Goal: Check status: Check status

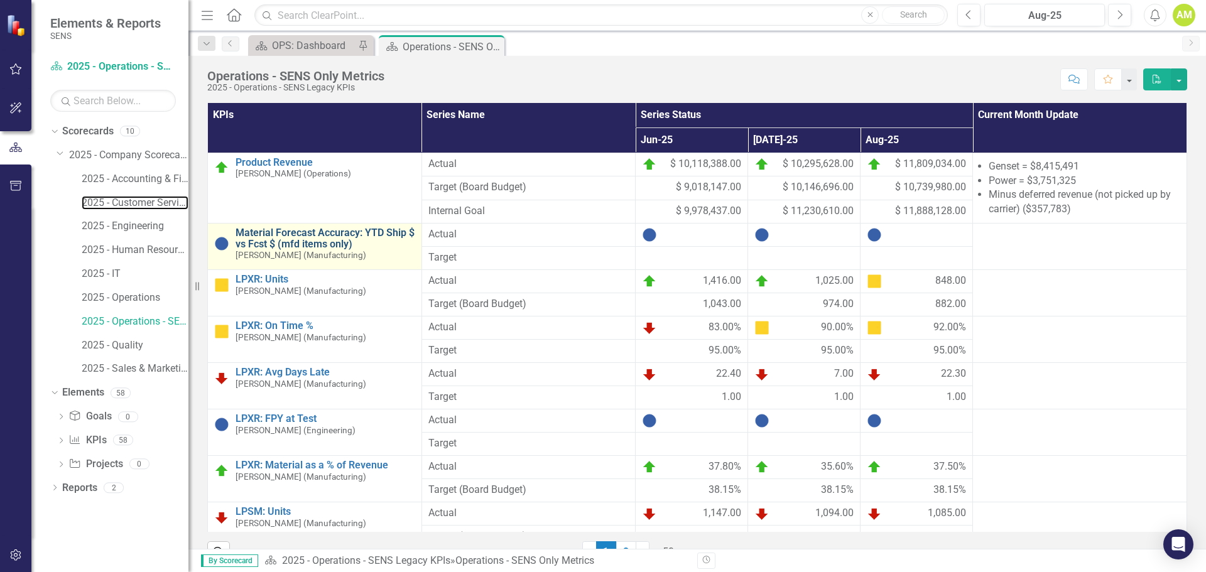
drag, startPoint x: 133, startPoint y: 204, endPoint x: 390, endPoint y: 234, distance: 259.4
click at [133, 204] on link "2025 - Customer Service" at bounding box center [135, 203] width 107 height 14
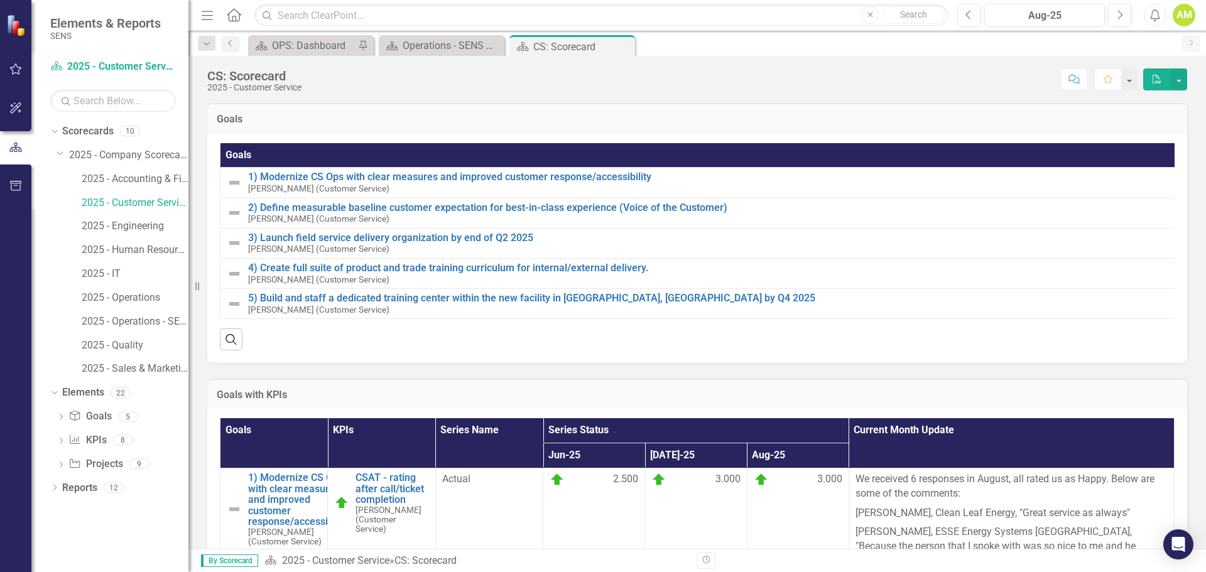
click at [371, 170] on td "1) Modernize CS Ops with clear measures and improved customer response/accessib…" at bounding box center [700, 183] width 959 height 30
click at [376, 174] on link "1) Modernize CS Ops with clear measures and improved customer response/accessib…" at bounding box center [710, 177] width 924 height 11
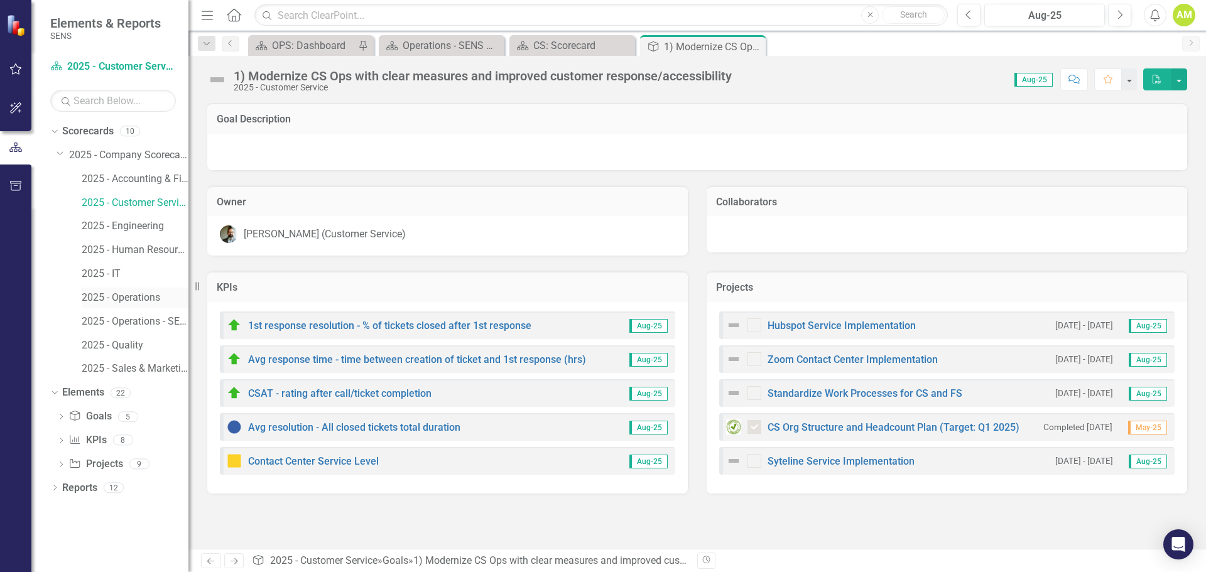
click at [119, 302] on link "2025 - Operations" at bounding box center [135, 298] width 107 height 14
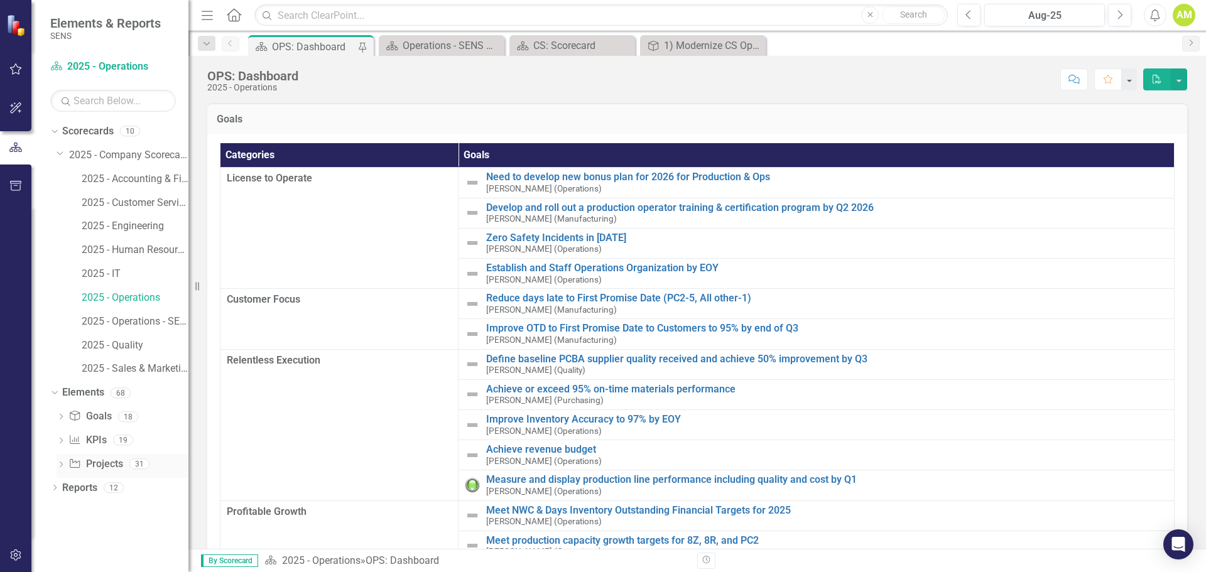
click at [96, 466] on link "Project Projects" at bounding box center [95, 464] width 54 height 14
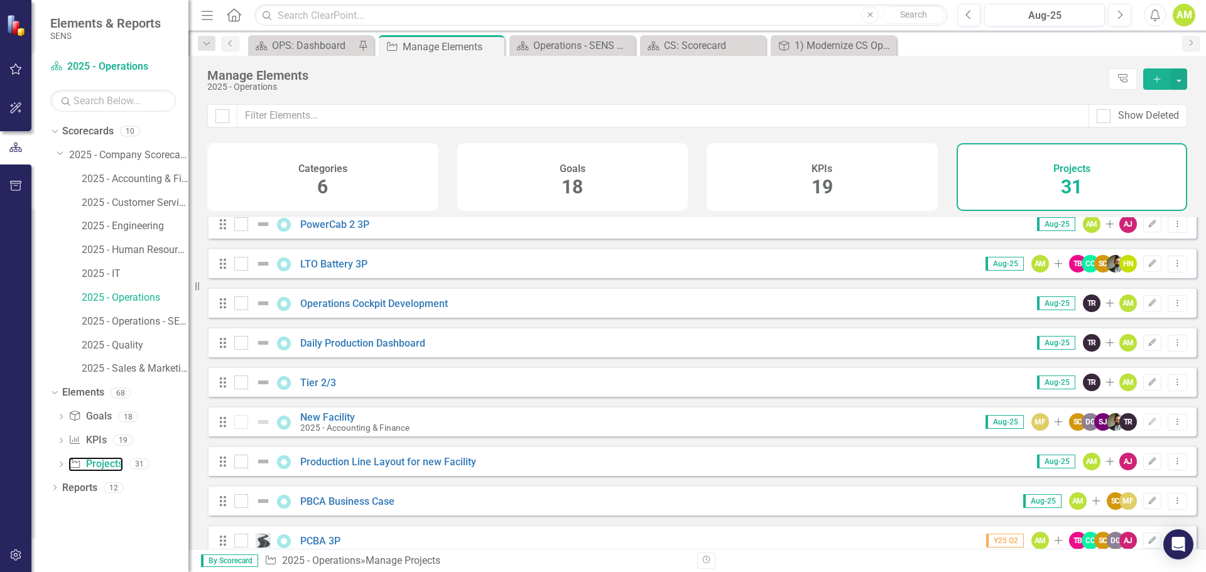
scroll to position [905, 0]
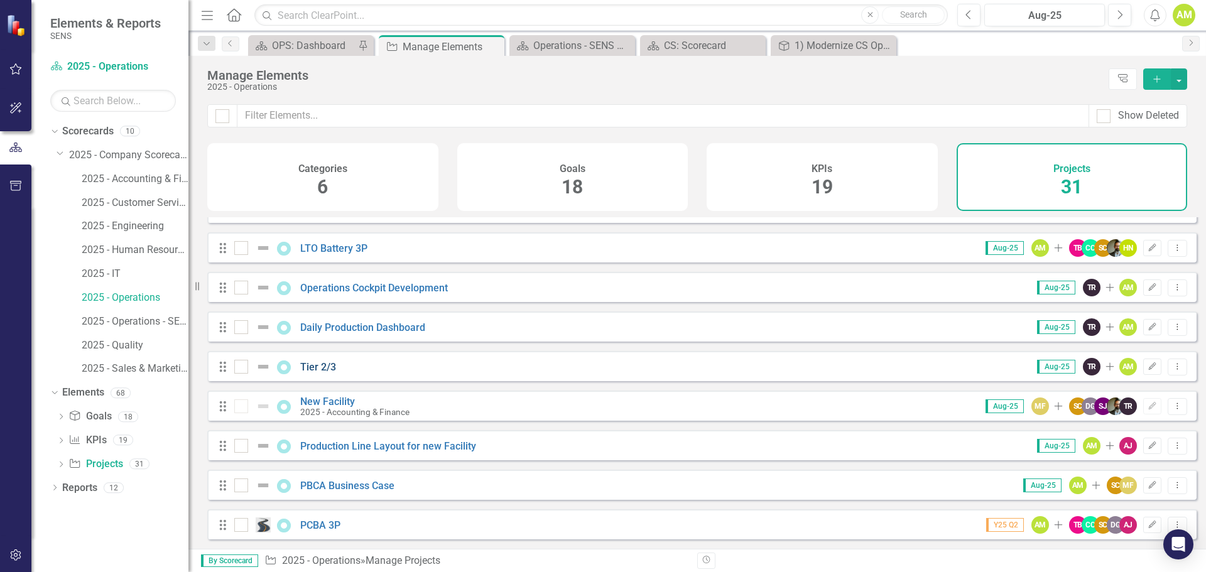
click at [317, 364] on link "Tier 2/3" at bounding box center [318, 367] width 36 height 12
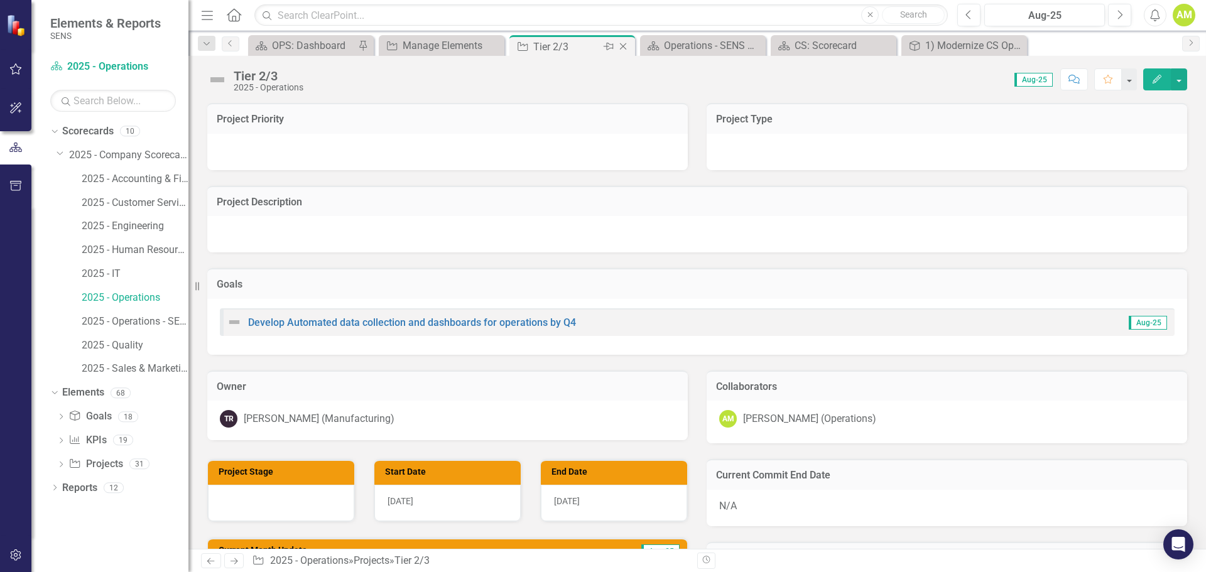
click at [625, 46] on icon "Close" at bounding box center [623, 46] width 13 height 10
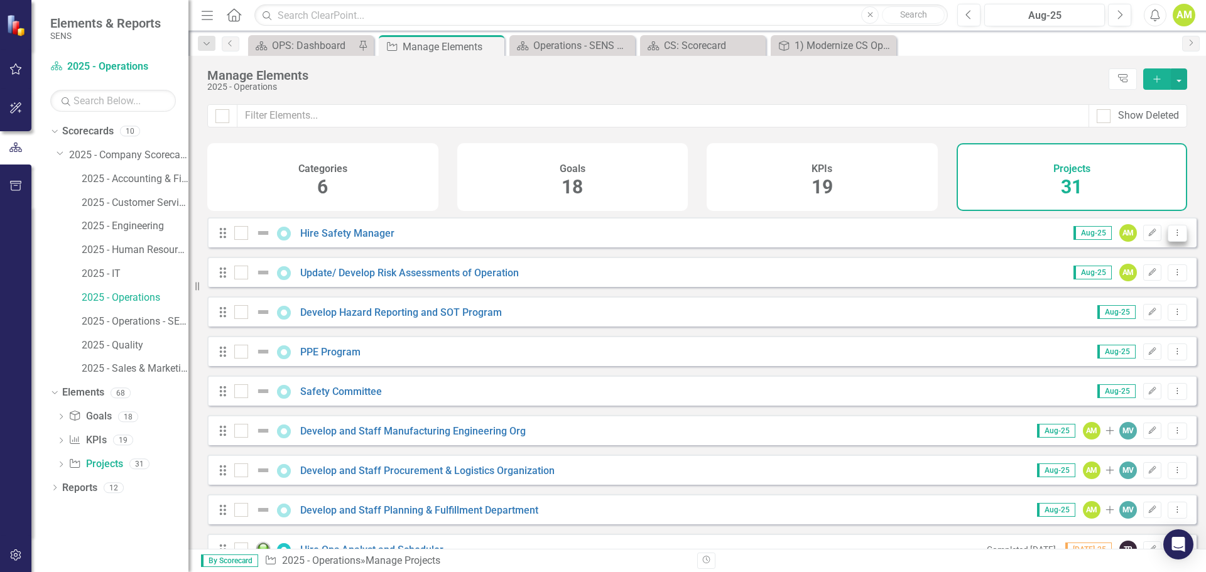
click at [1172, 237] on icon "Dropdown Menu" at bounding box center [1177, 233] width 11 height 8
click at [1148, 237] on icon "Edit" at bounding box center [1152, 233] width 9 height 8
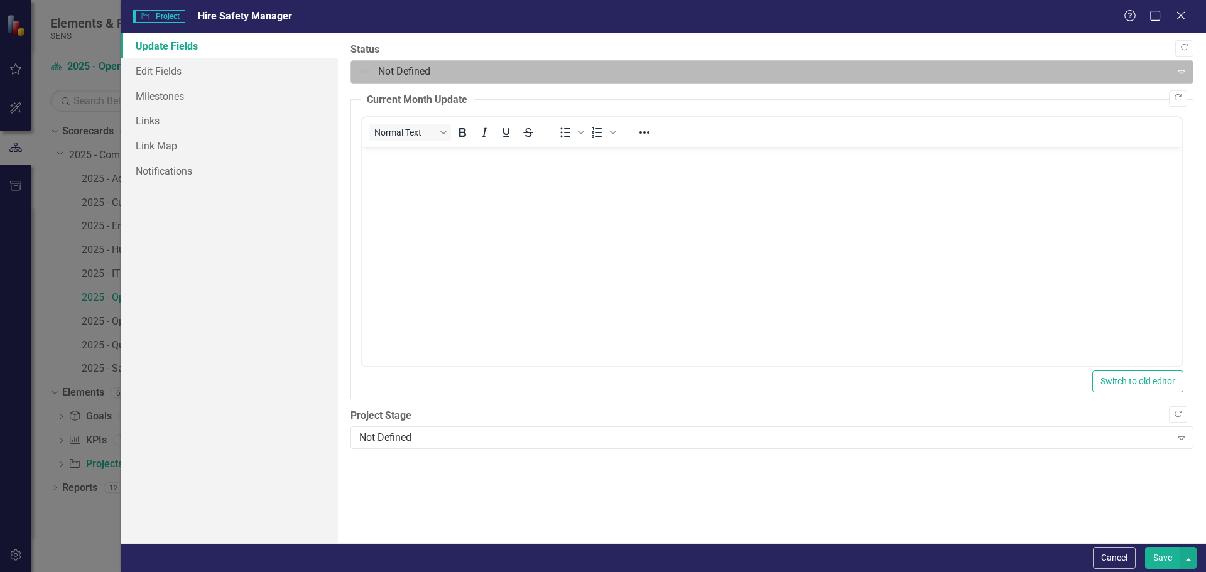
click at [370, 71] on div at bounding box center [761, 71] width 805 height 17
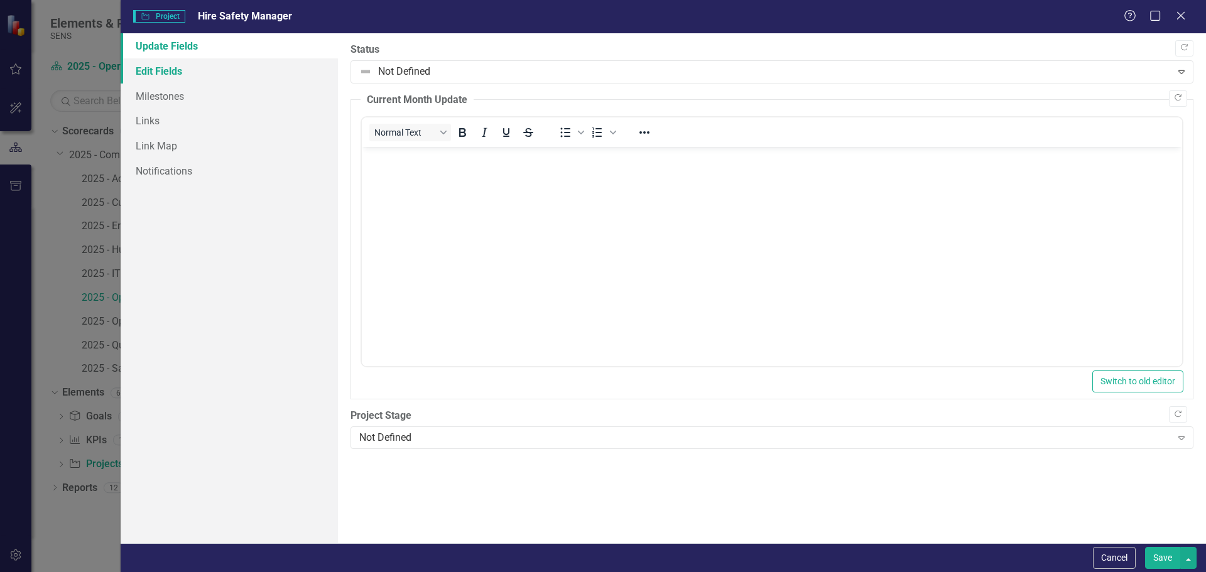
click at [166, 77] on link "Edit Fields" at bounding box center [229, 70] width 217 height 25
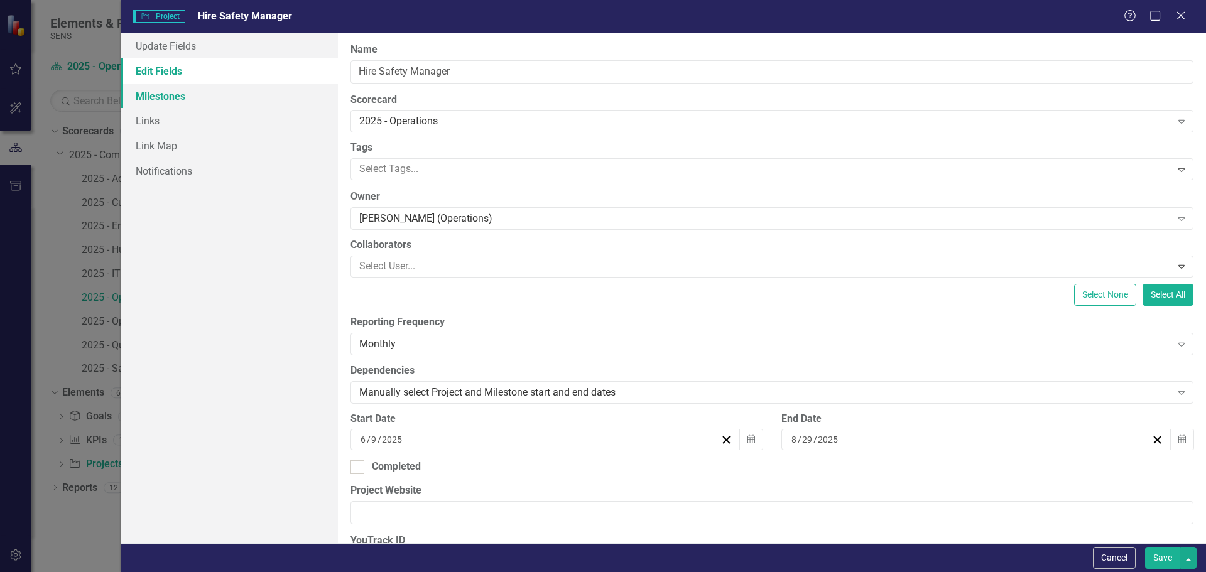
click at [166, 101] on link "Milestones" at bounding box center [229, 96] width 217 height 25
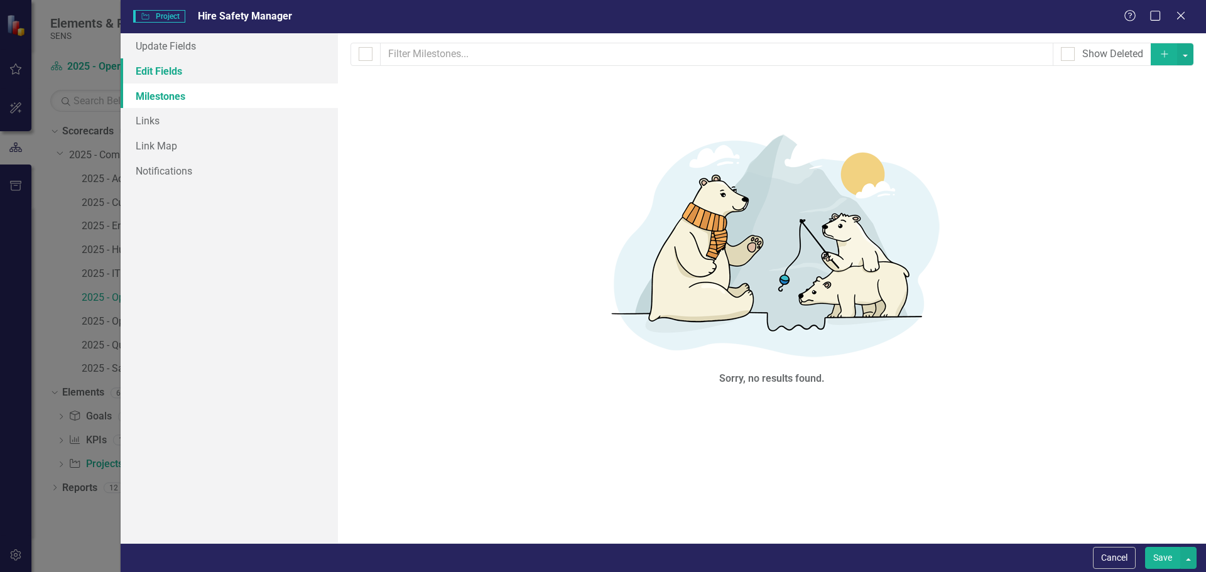
click at [163, 75] on link "Edit Fields" at bounding box center [229, 70] width 217 height 25
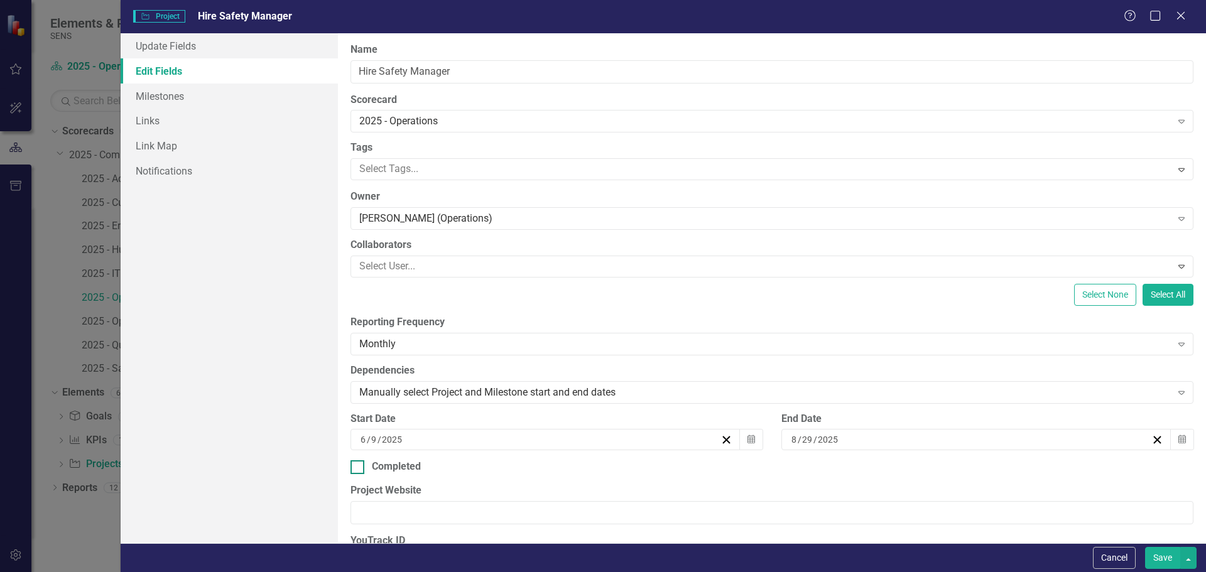
click at [363, 464] on div at bounding box center [358, 468] width 14 height 14
click at [359, 464] on input "Completed" at bounding box center [355, 465] width 8 height 8
checkbox input "true"
click at [162, 101] on link "Milestones" at bounding box center [229, 96] width 217 height 25
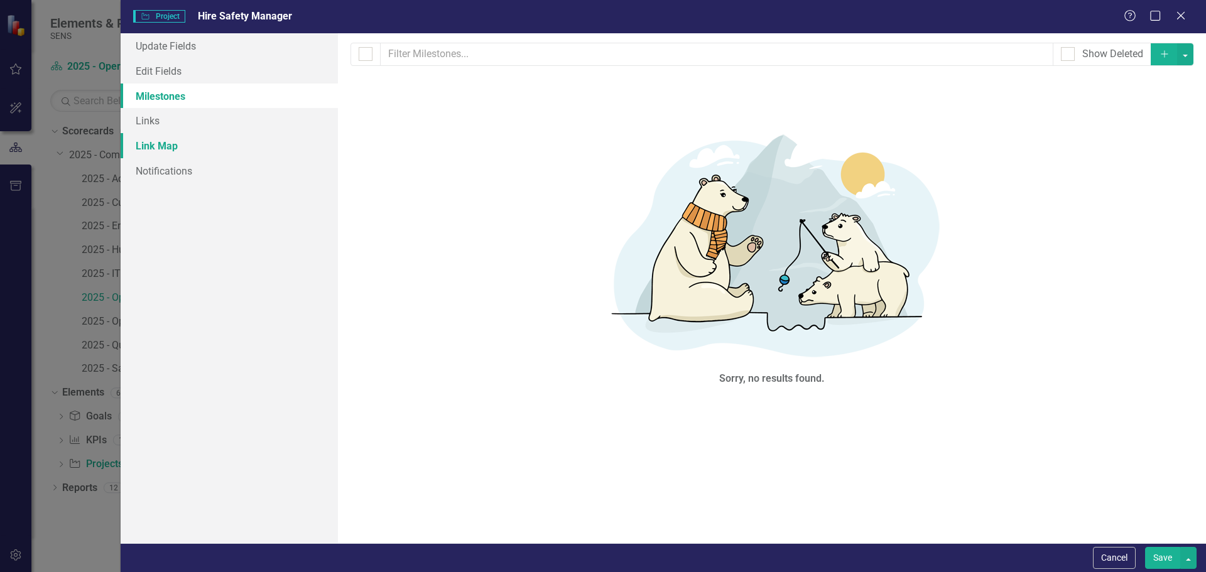
click at [156, 148] on link "Link Map" at bounding box center [229, 145] width 217 height 25
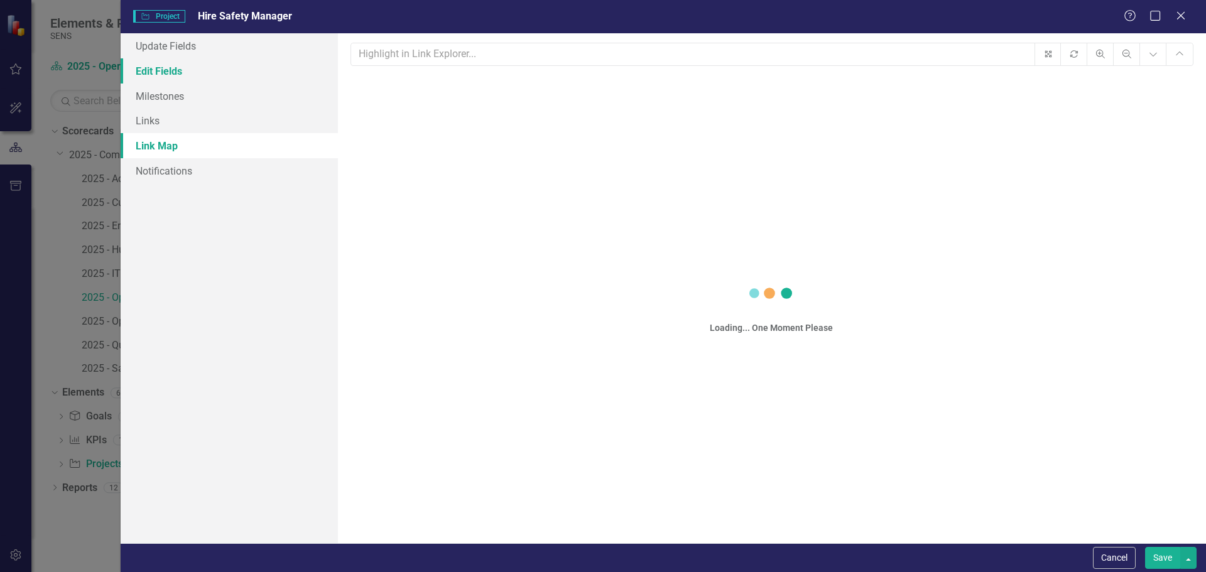
click at [155, 63] on link "Edit Fields" at bounding box center [229, 70] width 217 height 25
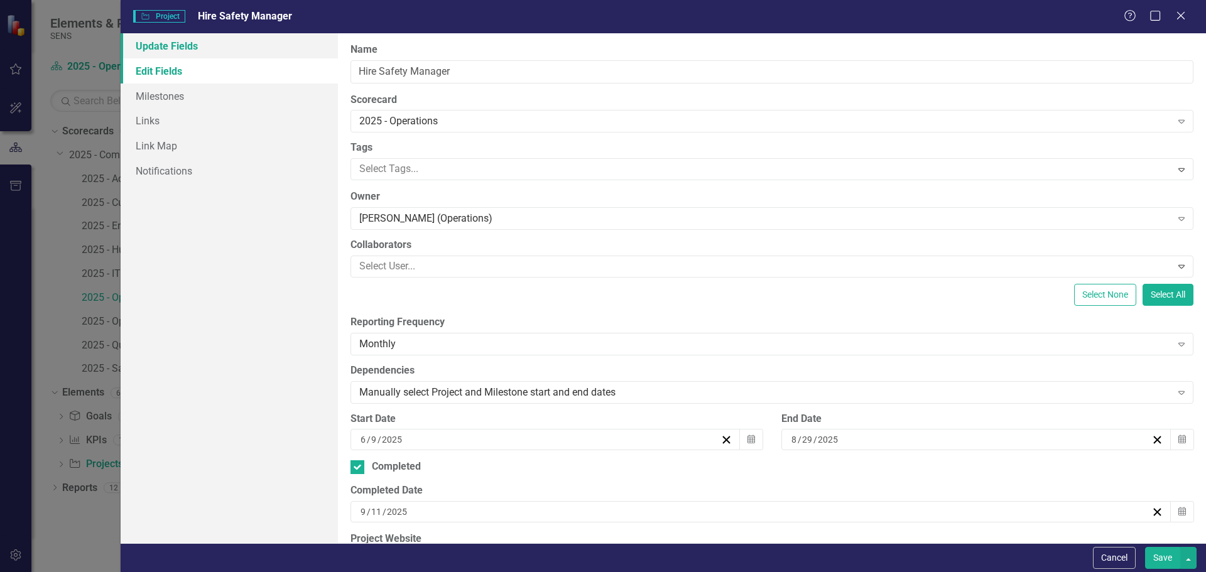
click at [171, 52] on link "Update Fields" at bounding box center [229, 45] width 217 height 25
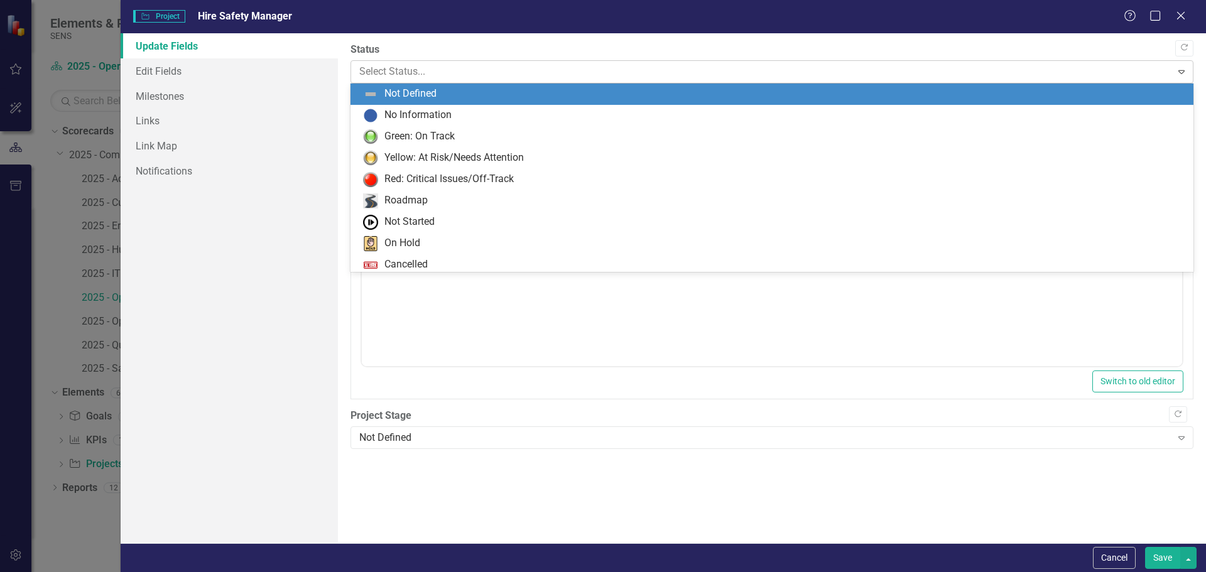
click at [416, 70] on div at bounding box center [761, 71] width 805 height 17
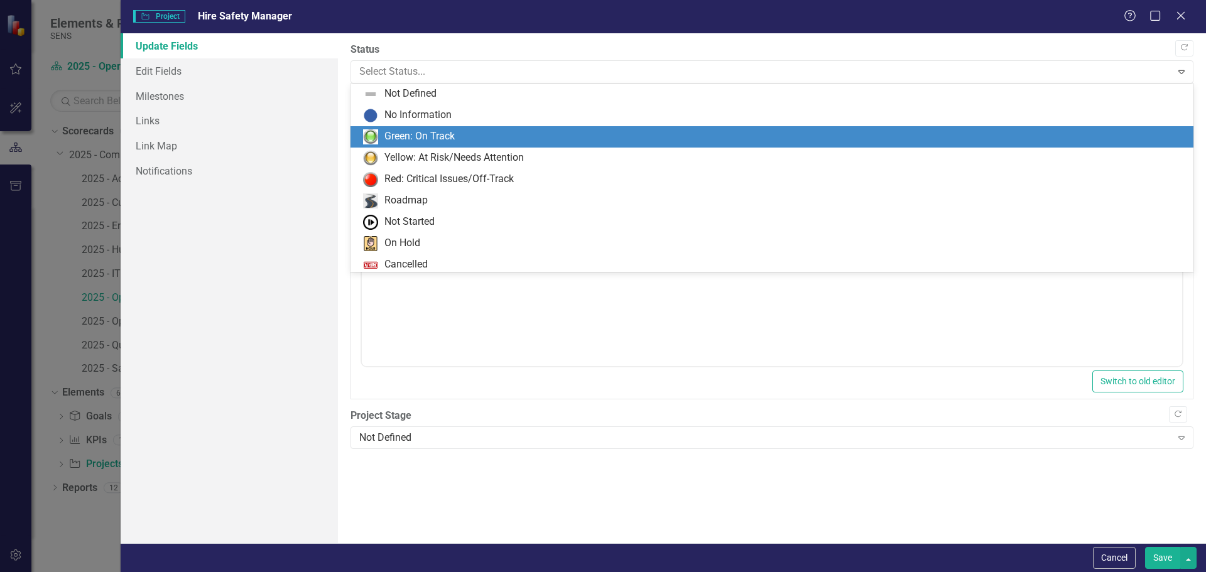
click at [417, 135] on div "Green: On Track" at bounding box center [420, 136] width 70 height 14
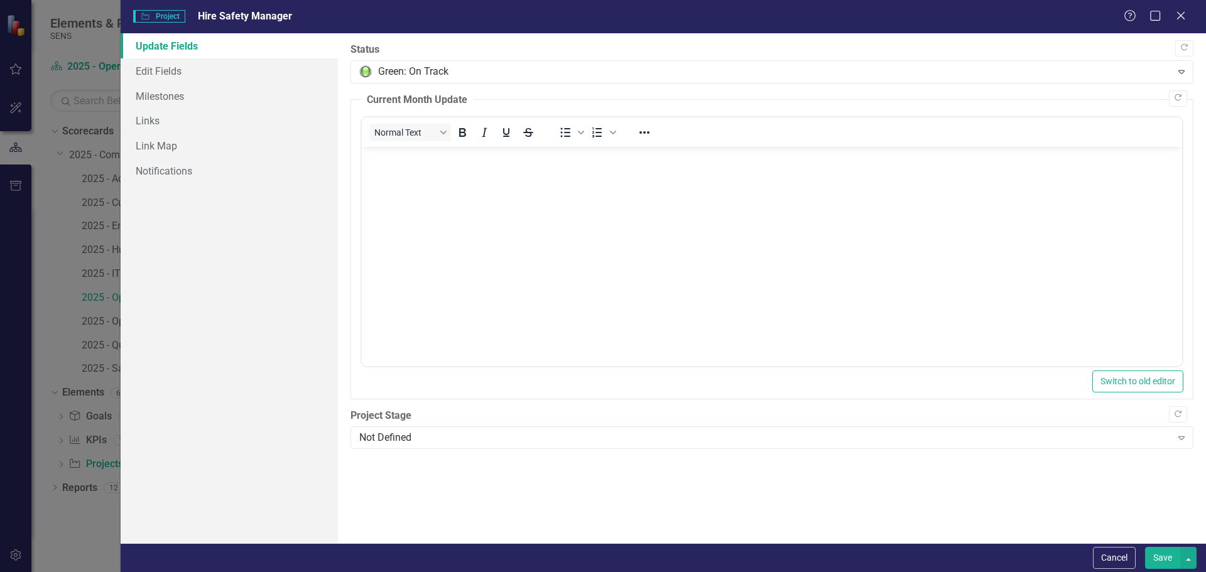
click at [1158, 558] on button "Save" at bounding box center [1162, 558] width 35 height 22
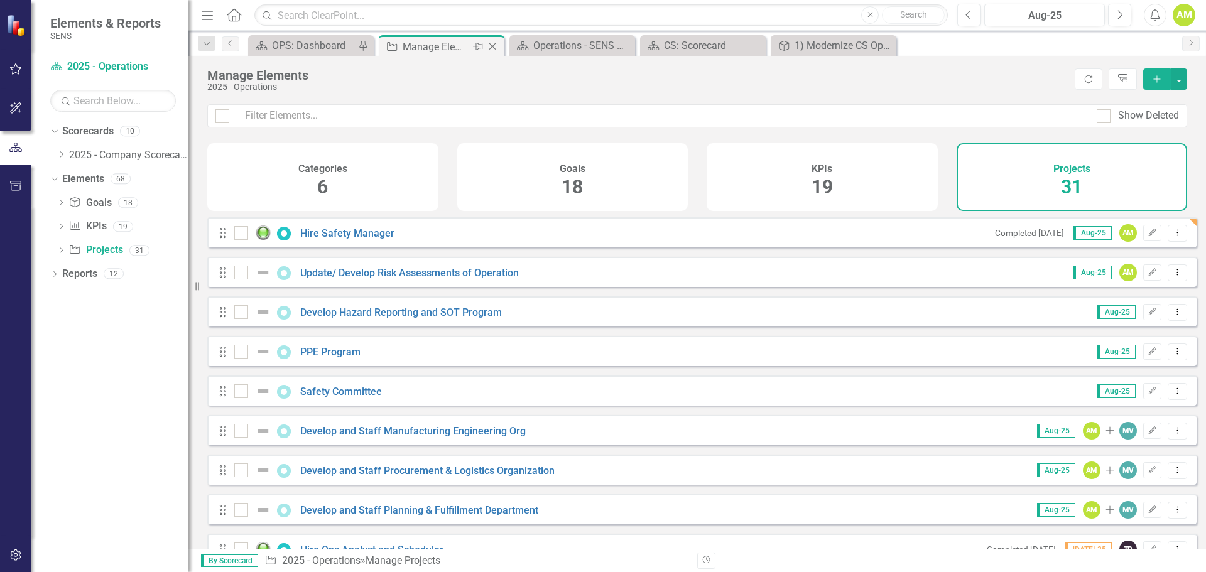
click at [491, 45] on icon "Close" at bounding box center [492, 46] width 13 height 10
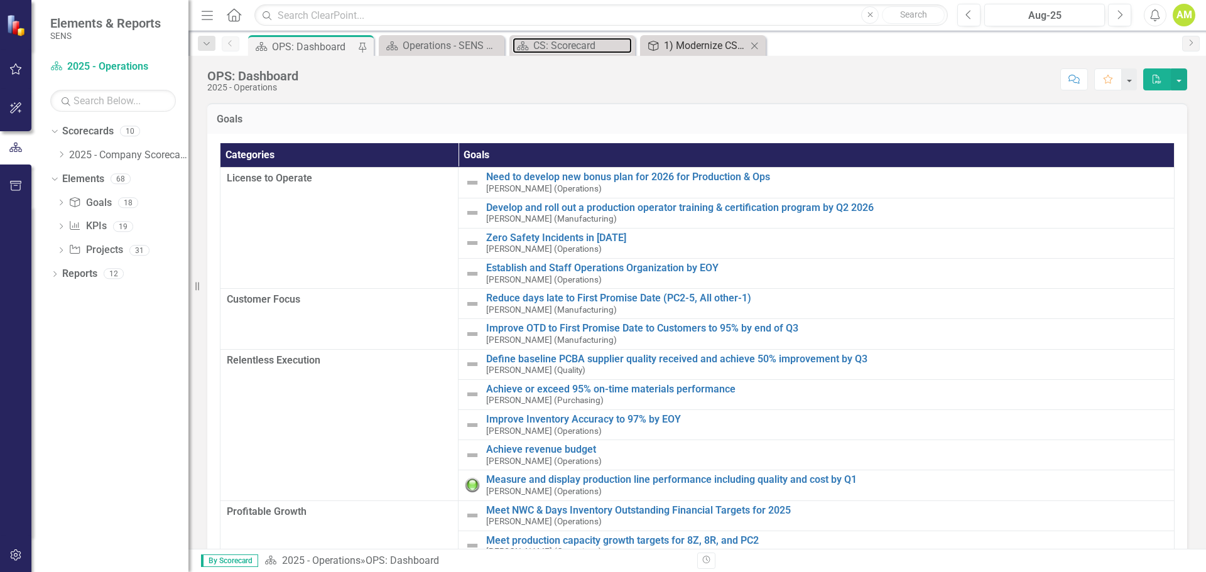
click at [565, 45] on div "CS: Scorecard" at bounding box center [582, 46] width 99 height 16
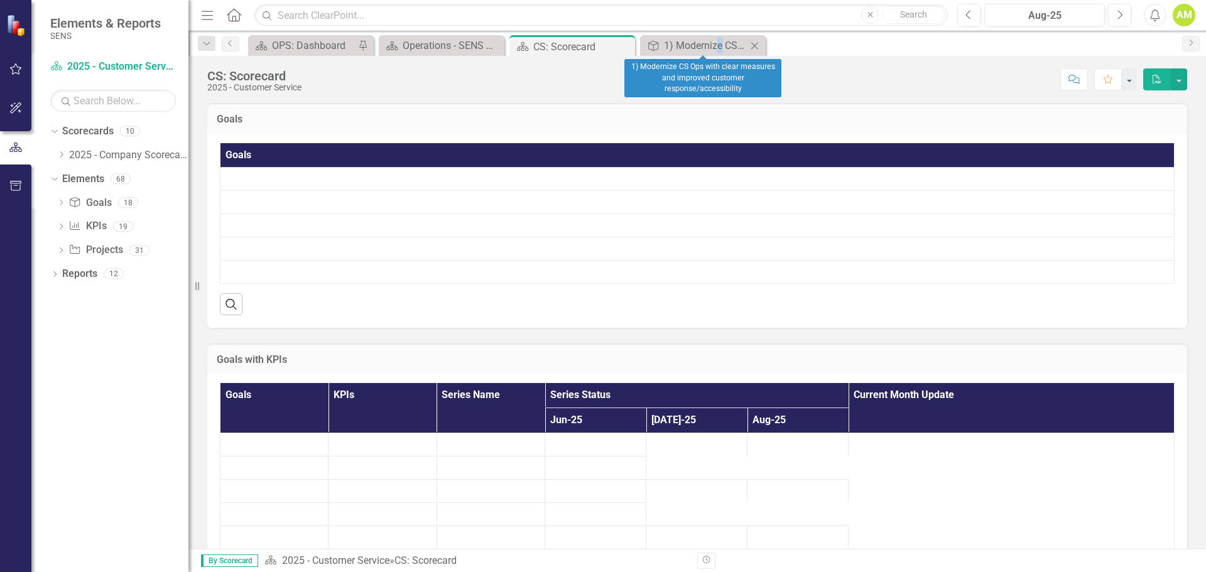
click at [719, 53] on div "Goal 1) Modernize CS Ops with clear measures and improved customer response/acc…" at bounding box center [703, 45] width 126 height 21
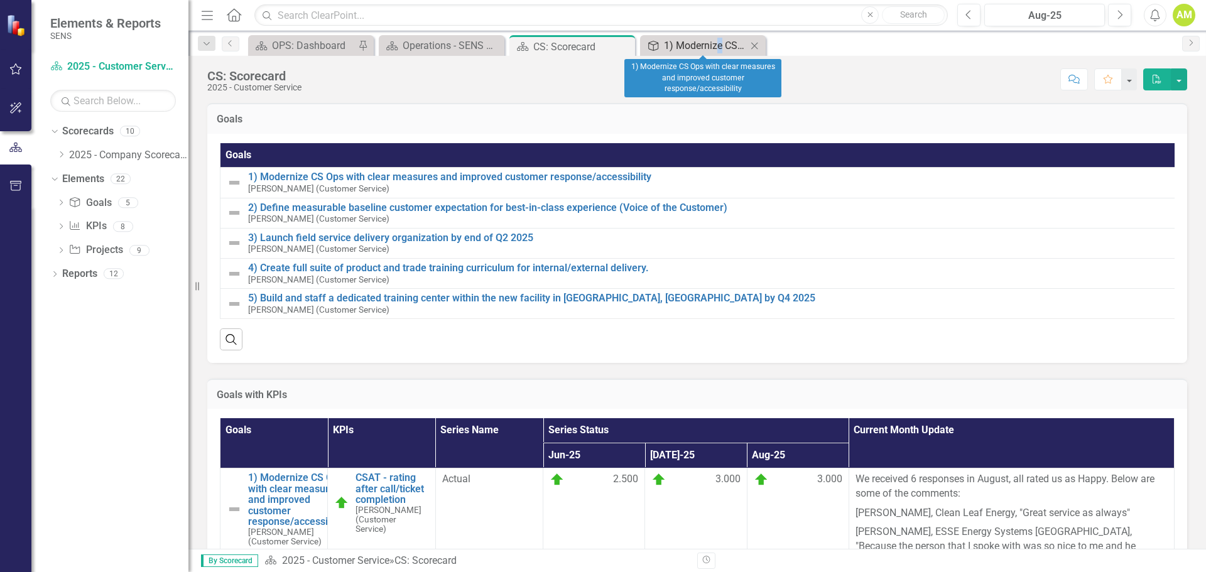
click at [680, 46] on div "1) Modernize CS Ops with clear measures and improved customer response/accessib…" at bounding box center [705, 46] width 83 height 16
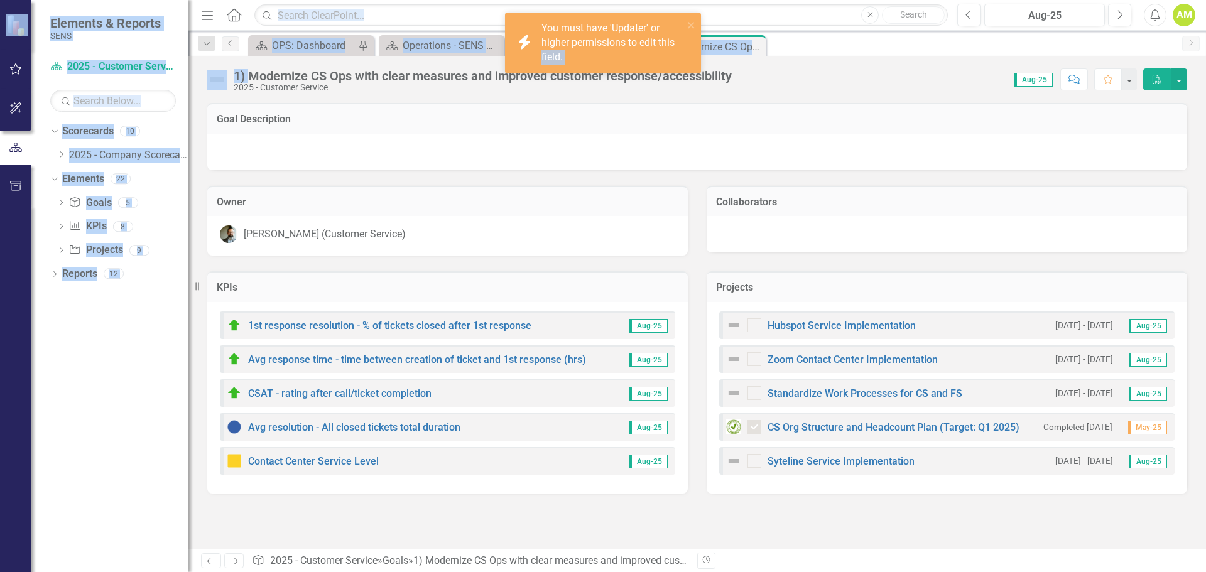
drag, startPoint x: 251, startPoint y: 76, endPoint x: 522, endPoint y: 75, distance: 270.8
click at [523, 75] on div "icon.bolt You must have 'Updater' or higher permissions to edit this field. Ele…" at bounding box center [603, 286] width 1206 height 572
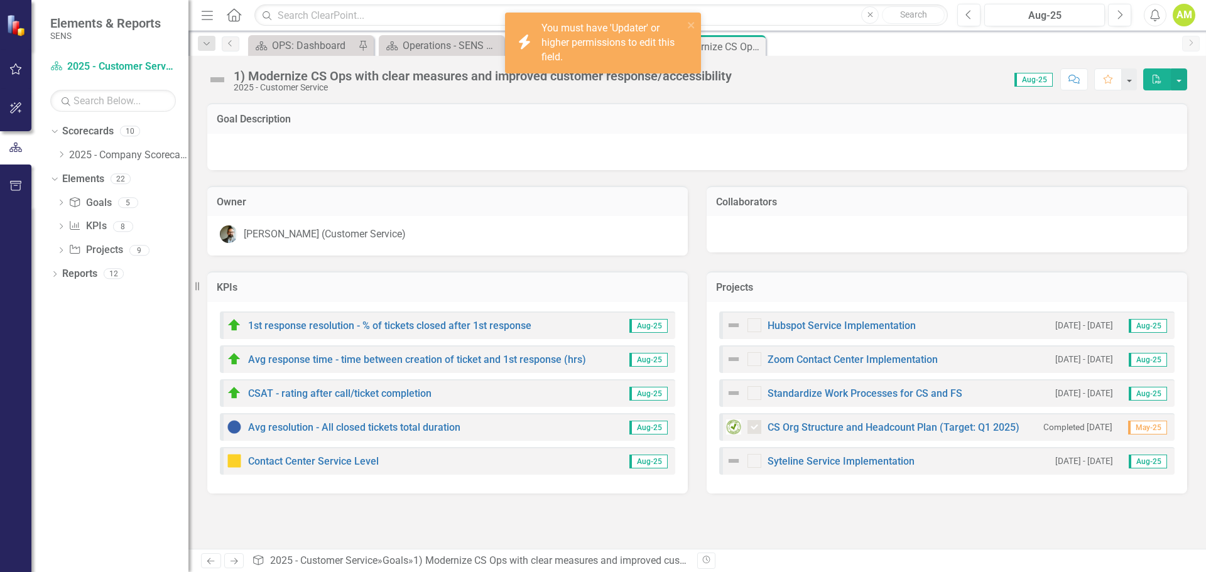
click at [581, 89] on div "2025 - Customer Service" at bounding box center [483, 87] width 498 height 9
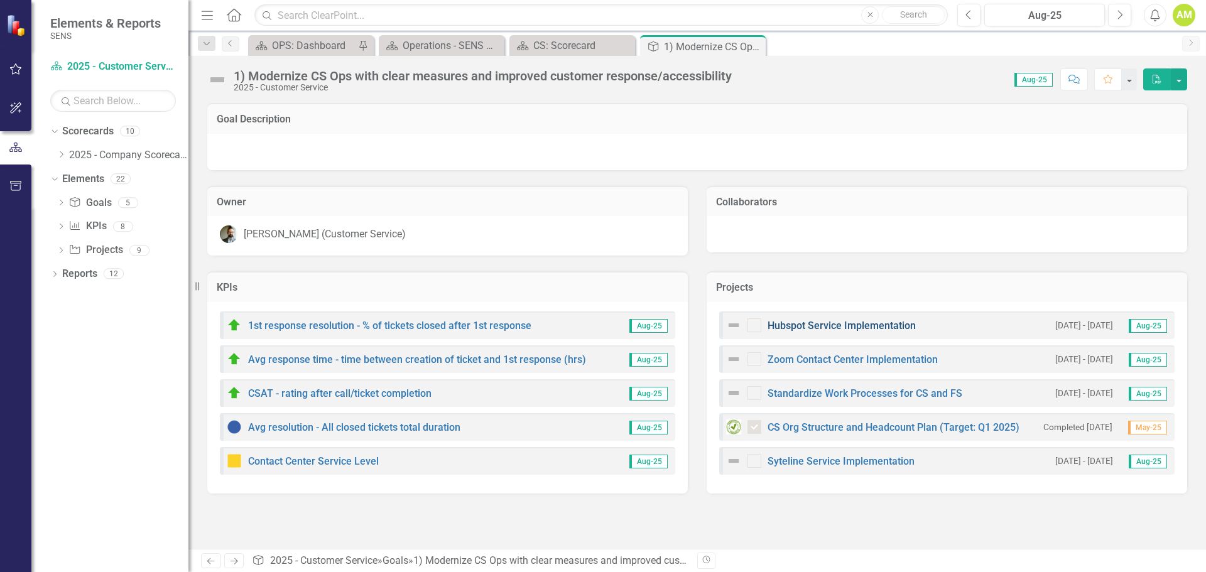
click at [799, 322] on link "Hubspot Service Implementation" at bounding box center [842, 326] width 148 height 12
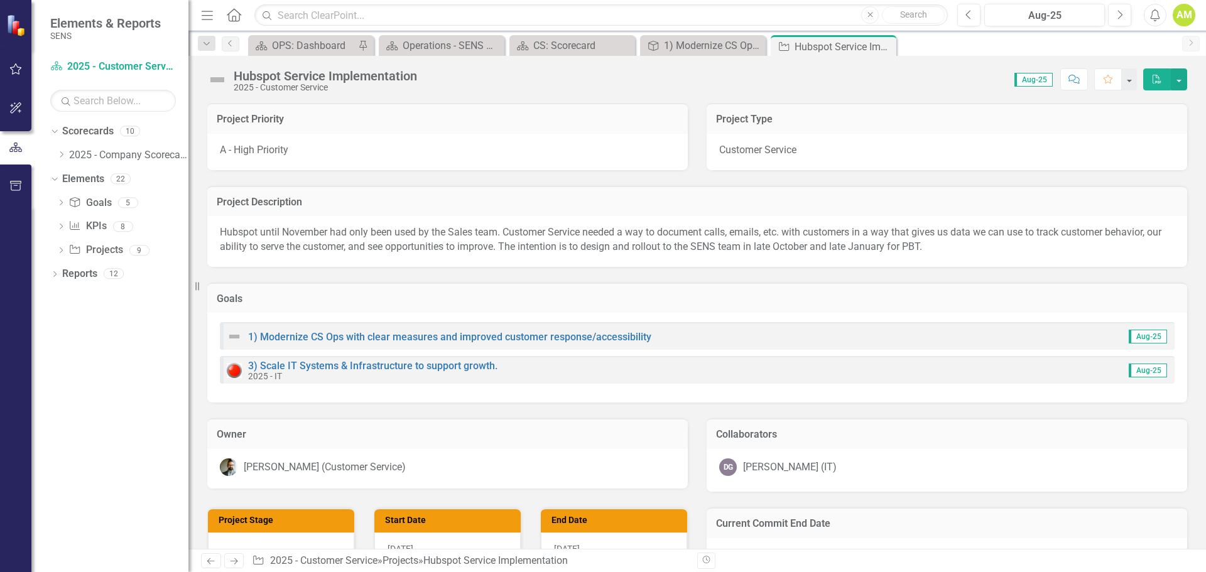
click at [0, 0] on icon "Close" at bounding box center [0, 0] width 0 height 0
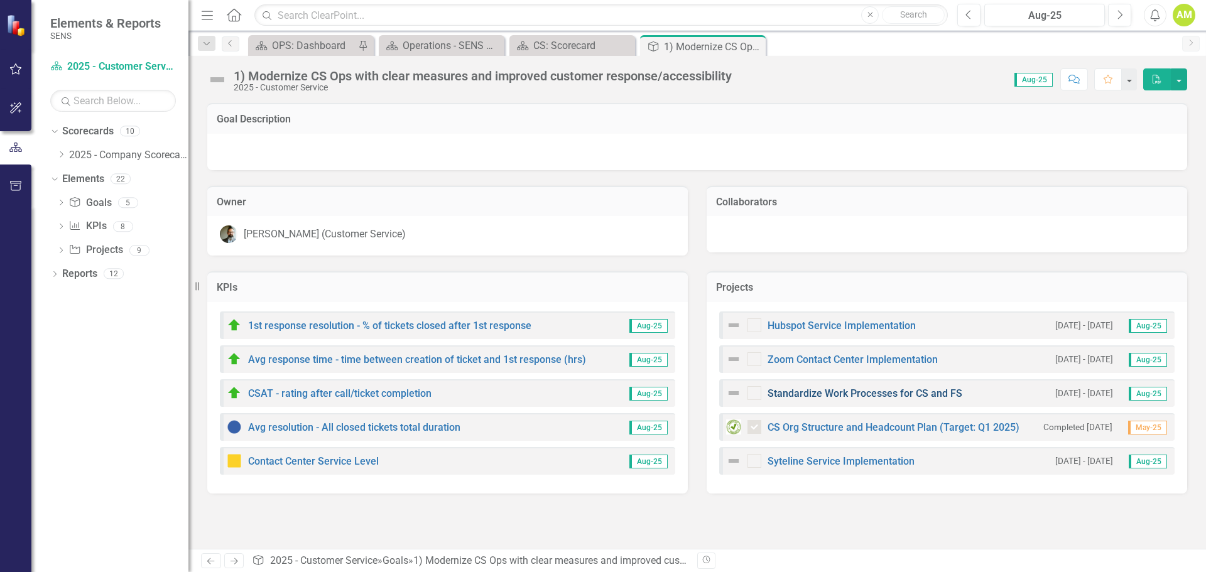
click at [869, 395] on link "Standardize Work Processes for CS and FS" at bounding box center [865, 394] width 195 height 12
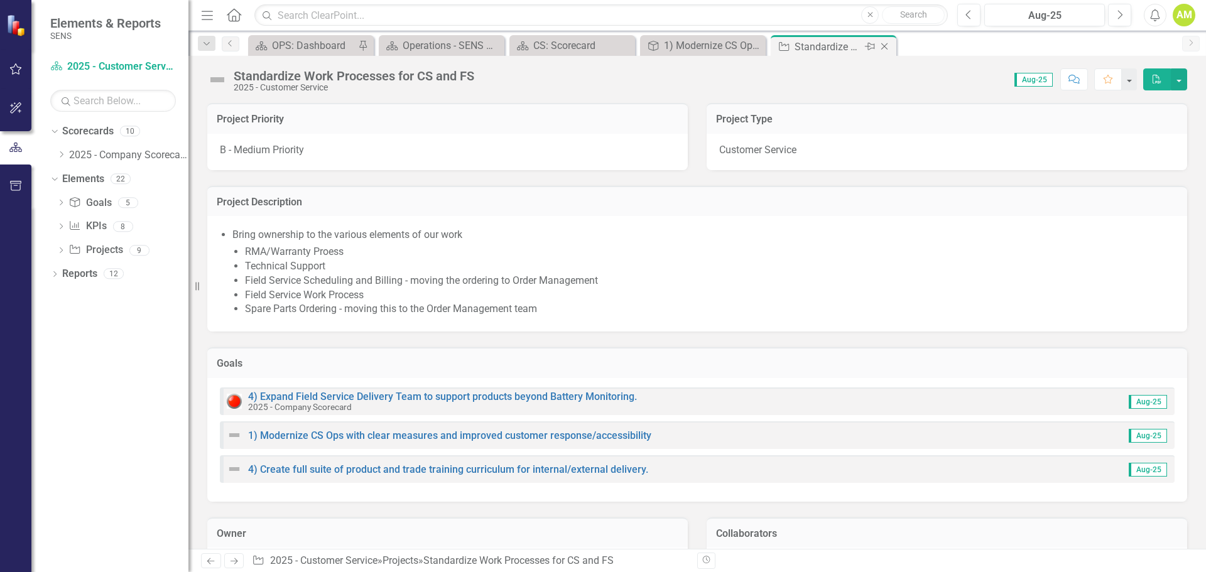
click at [887, 48] on icon "Close" at bounding box center [884, 46] width 13 height 10
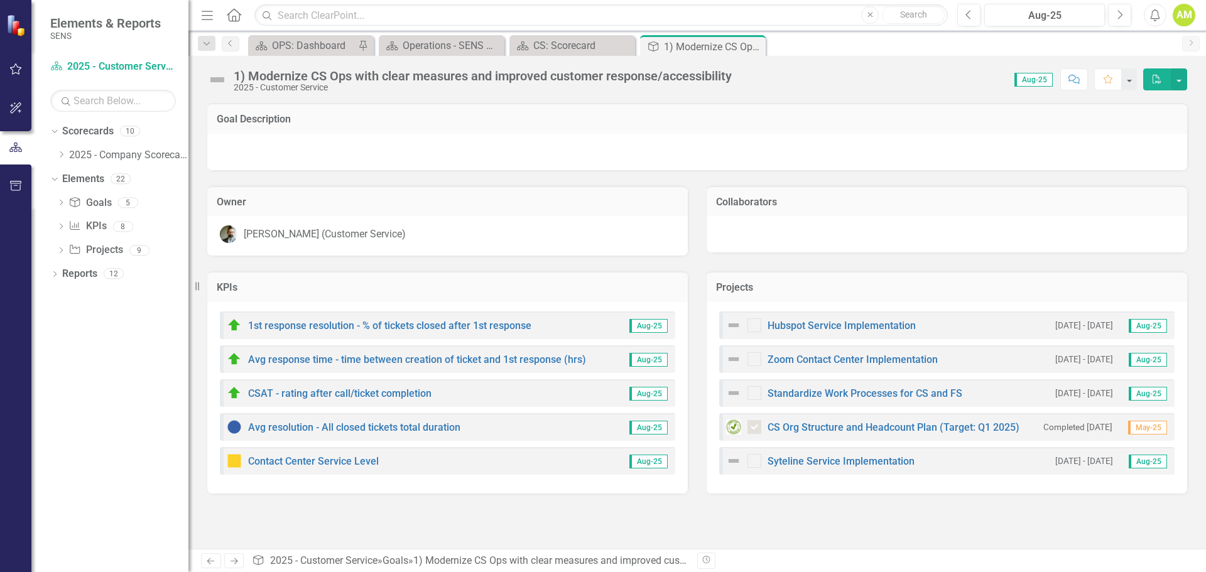
drag, startPoint x: 757, startPoint y: 45, endPoint x: 711, endPoint y: 52, distance: 46.9
click at [0, 0] on icon "Close" at bounding box center [0, 0] width 0 height 0
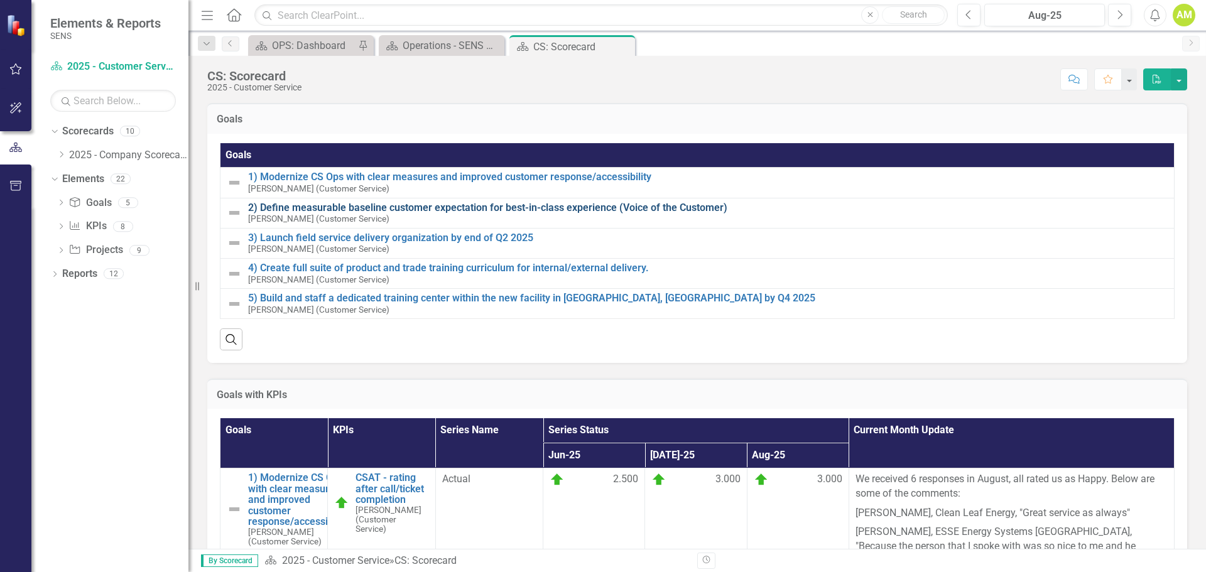
click at [308, 207] on link "2) Define measurable baseline customer expectation for best-in-class experience…" at bounding box center [708, 207] width 920 height 11
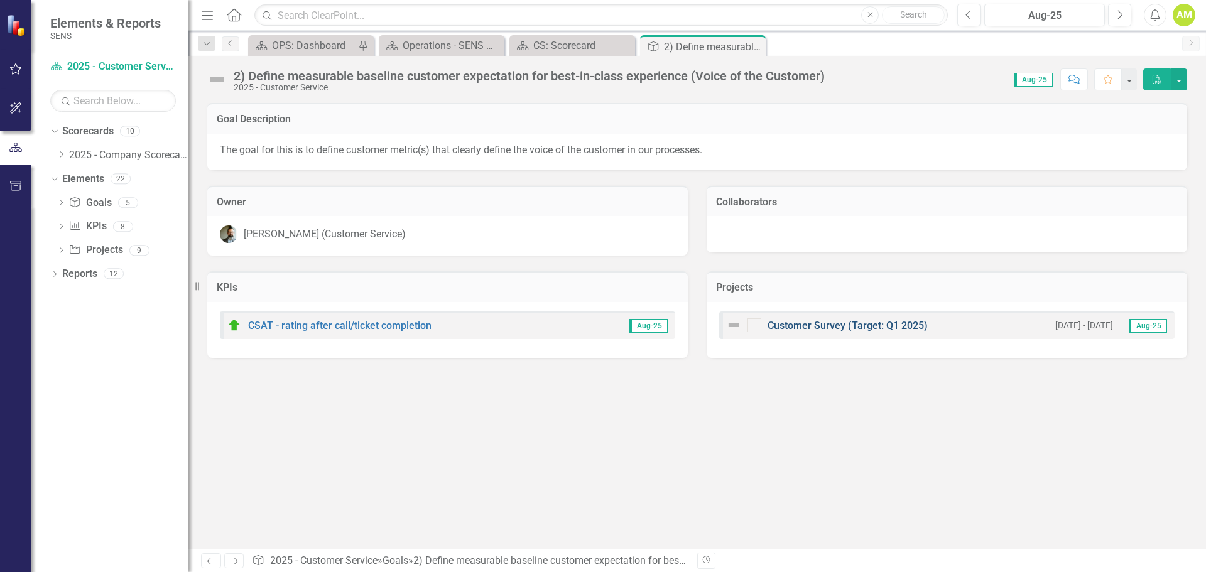
click at [799, 327] on link "Customer Survey (Target: Q1 2025)" at bounding box center [848, 326] width 160 height 12
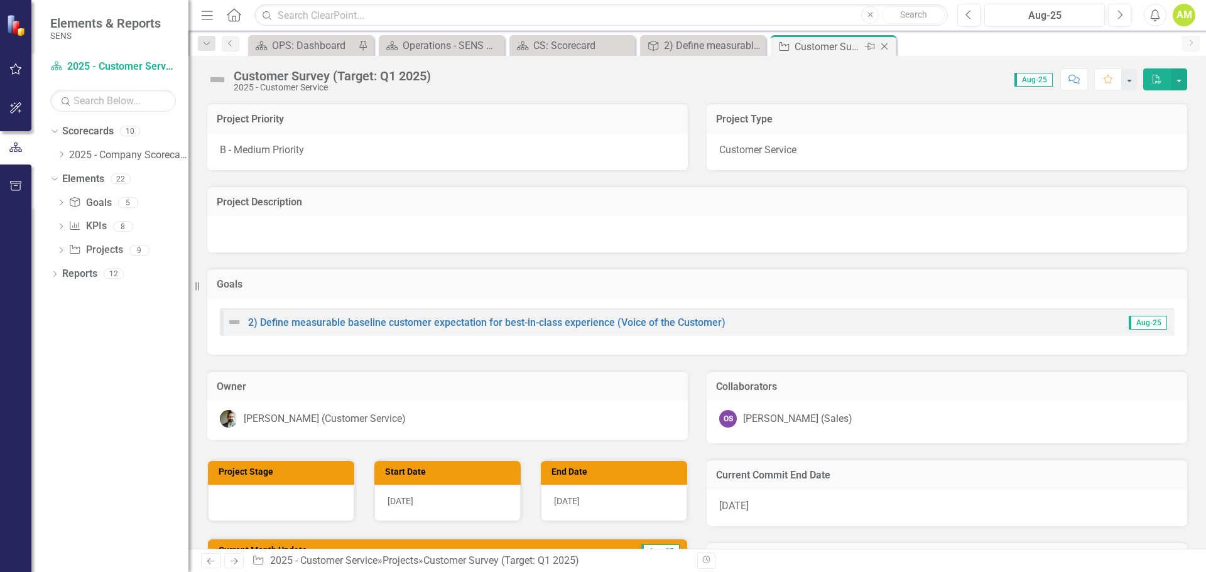
click at [893, 46] on div "Close" at bounding box center [886, 47] width 16 height 16
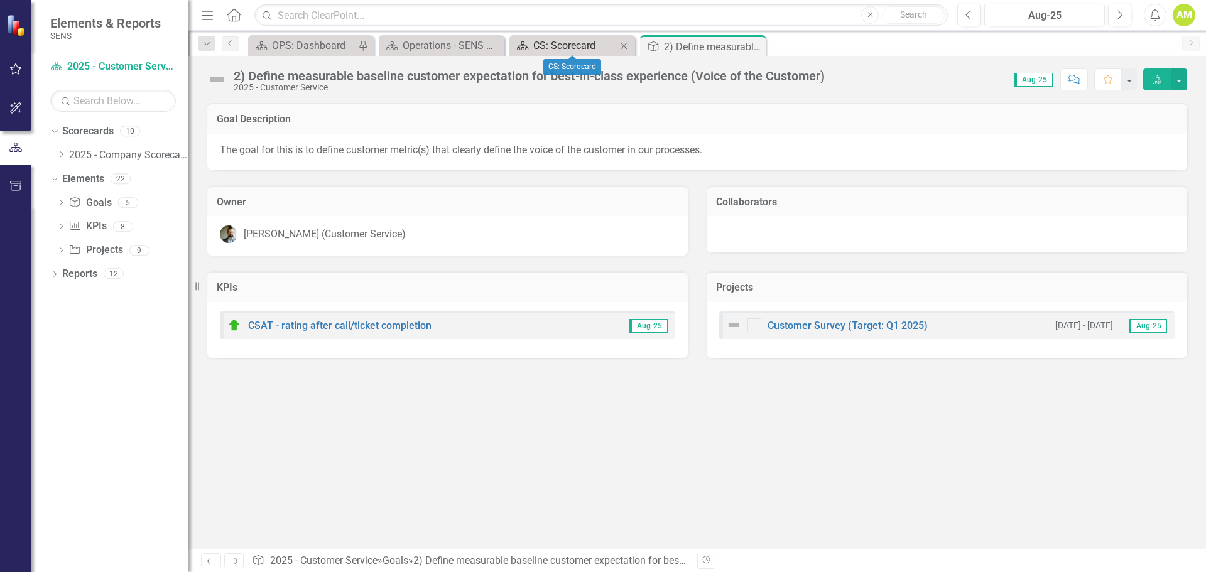
click at [549, 47] on div "CS: Scorecard" at bounding box center [574, 46] width 83 height 16
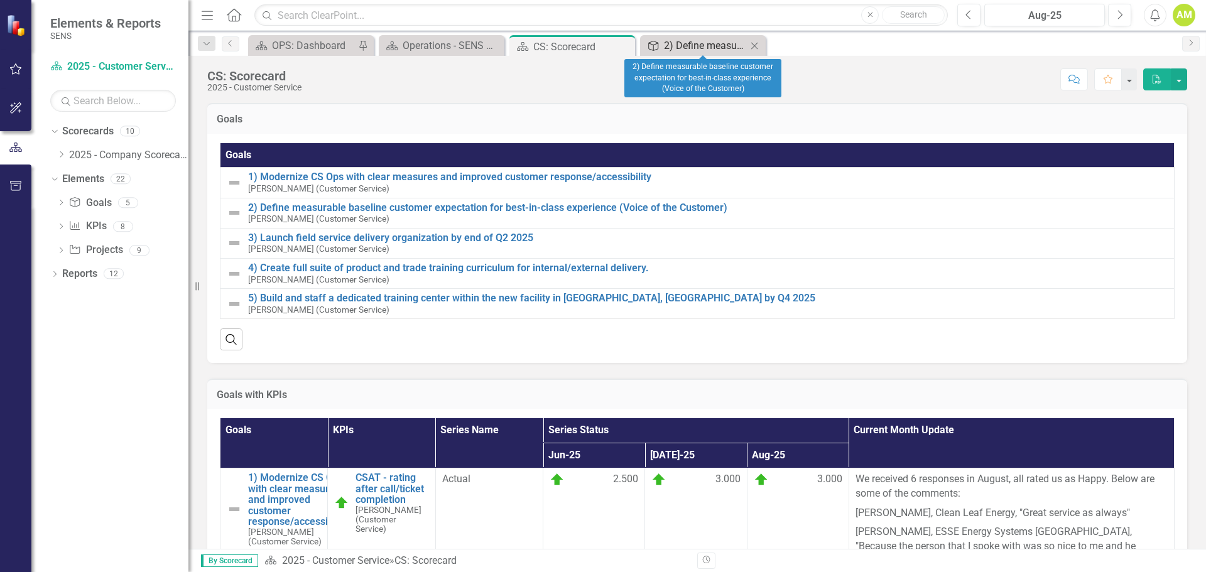
click at [700, 41] on div "2) Define measurable baseline customer expectation for best-in-class experience…" at bounding box center [705, 46] width 83 height 16
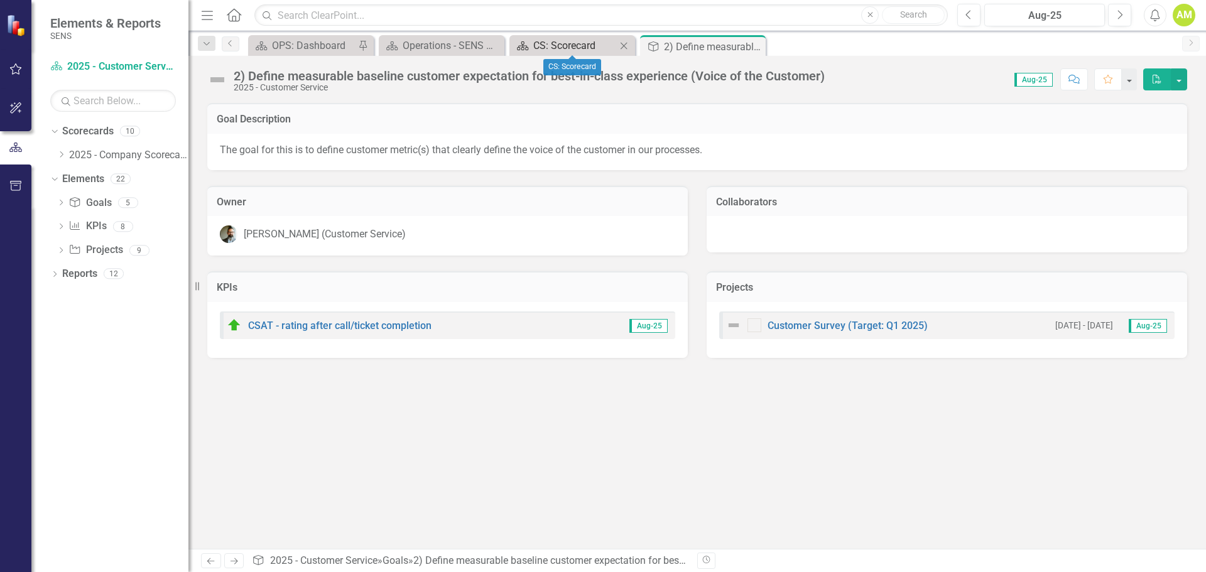
click at [569, 50] on div "CS: Scorecard" at bounding box center [574, 46] width 83 height 16
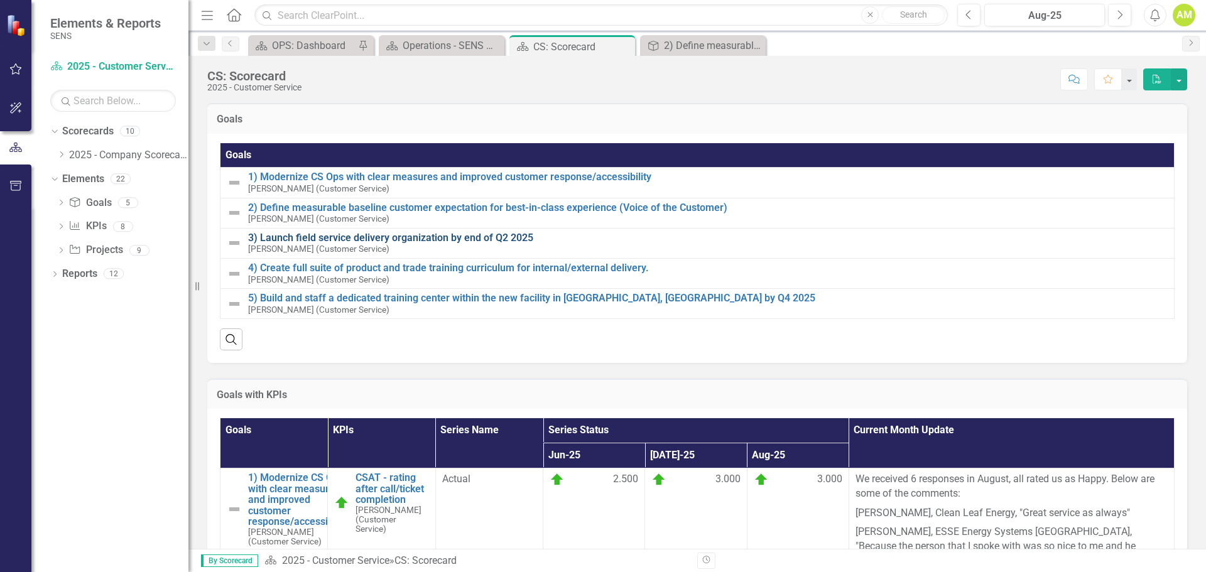
click at [322, 236] on link "3) Launch field service delivery organization by end of Q2 2025" at bounding box center [708, 237] width 920 height 11
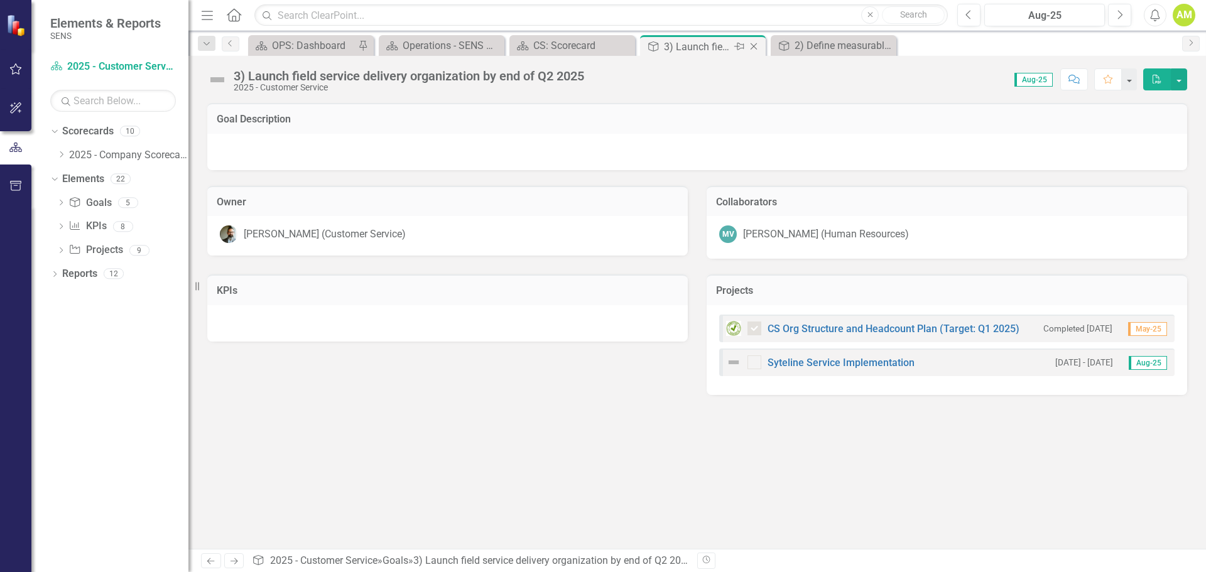
click at [754, 49] on icon "Close" at bounding box center [754, 46] width 13 height 10
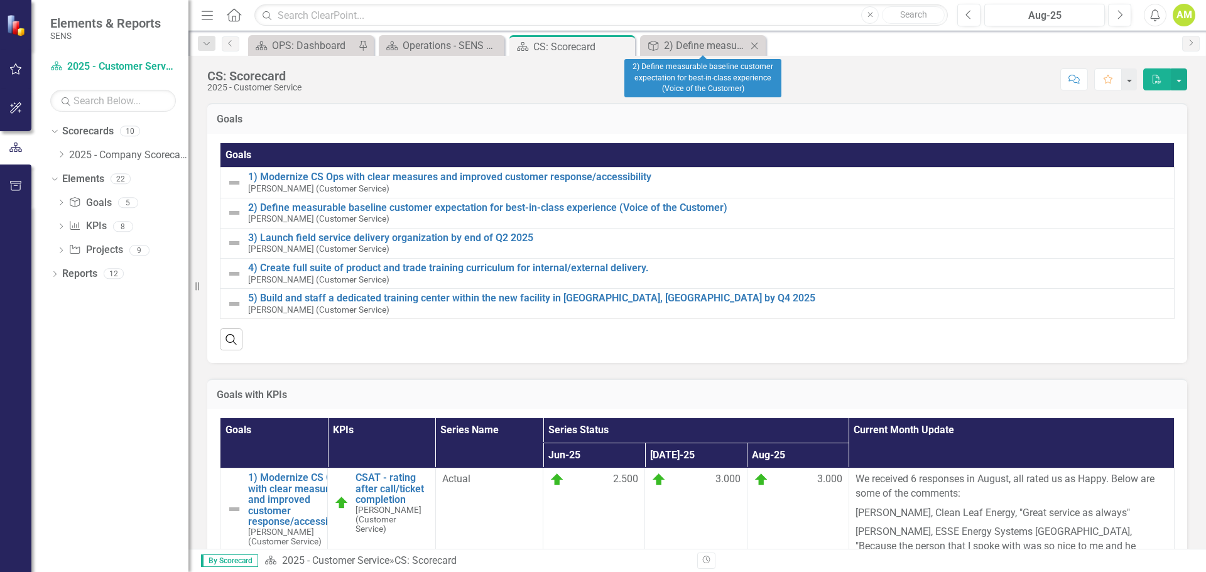
click at [756, 45] on icon "Close" at bounding box center [754, 46] width 13 height 10
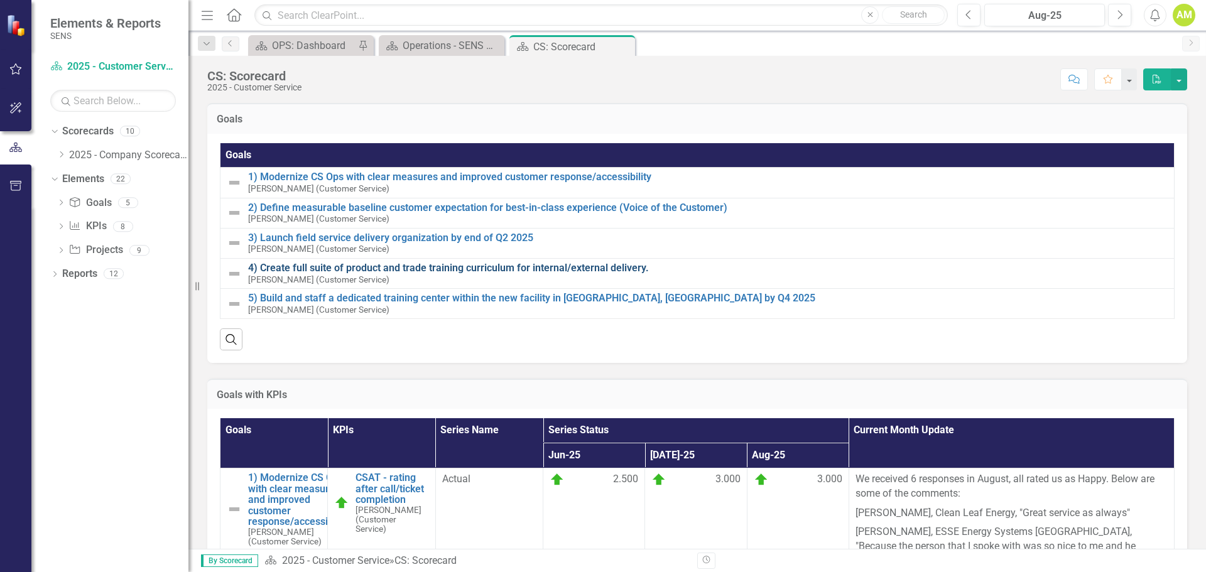
click at [529, 265] on link "4) Create full suite of product and trade training curriculum for internal/exte…" at bounding box center [708, 268] width 920 height 11
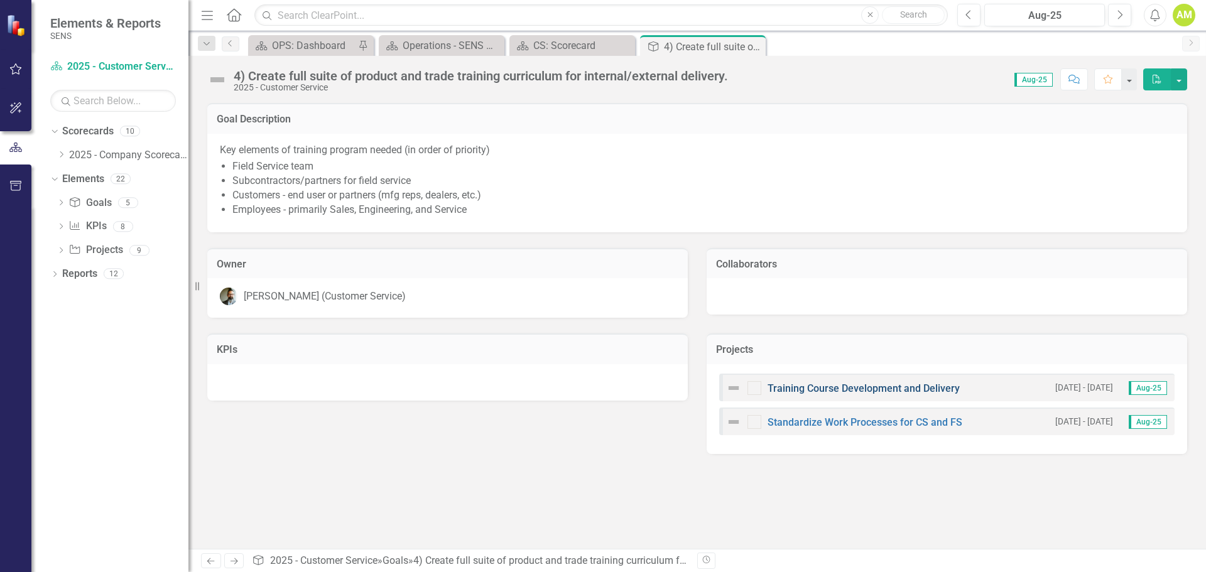
click at [797, 385] on link "Training Course Development and Delivery" at bounding box center [864, 389] width 192 height 12
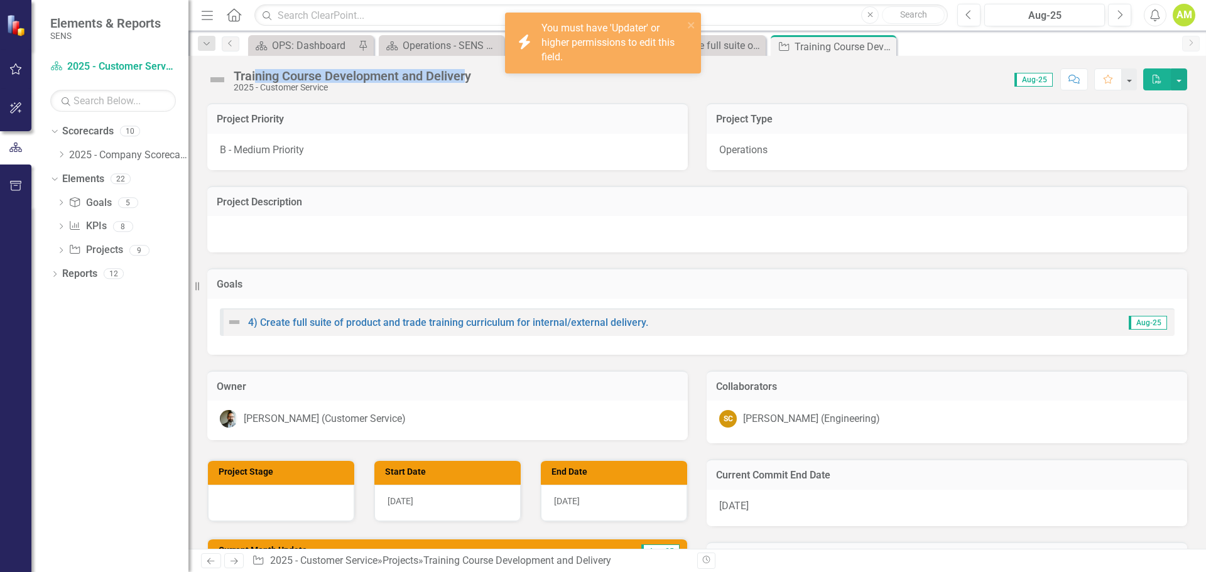
drag, startPoint x: 256, startPoint y: 75, endPoint x: 480, endPoint y: 79, distance: 224.3
click at [471, 76] on div "Training Course Development and Delivery" at bounding box center [352, 76] width 237 height 14
click at [413, 115] on h3 "Project Priority" at bounding box center [448, 119] width 462 height 11
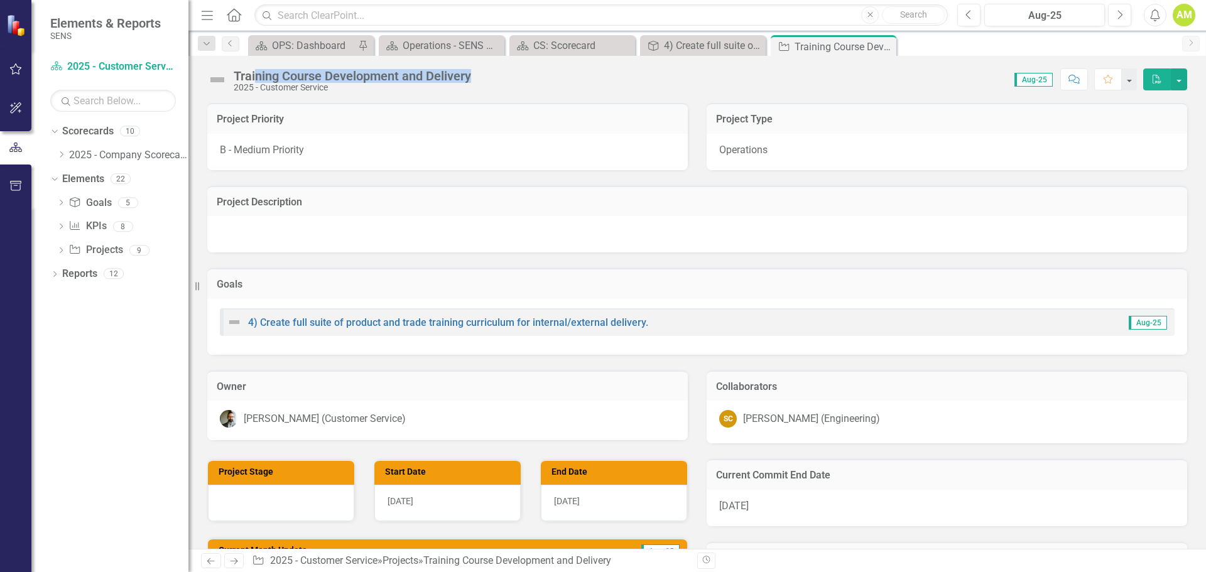
click at [277, 79] on div "Training Course Development and Delivery" at bounding box center [352, 76] width 237 height 14
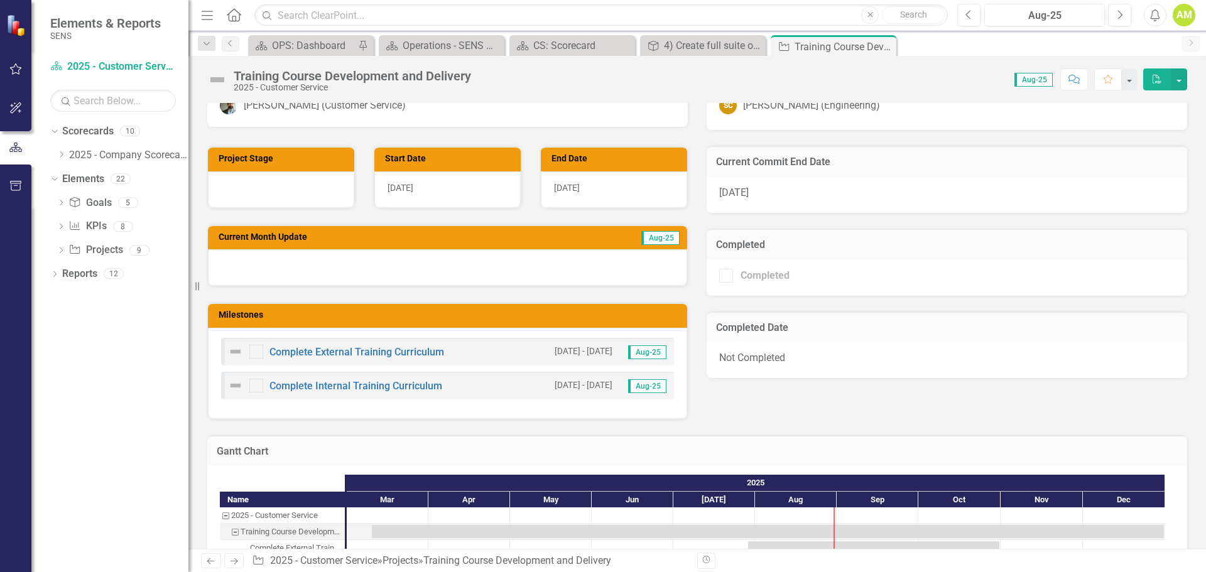
scroll to position [314, 0]
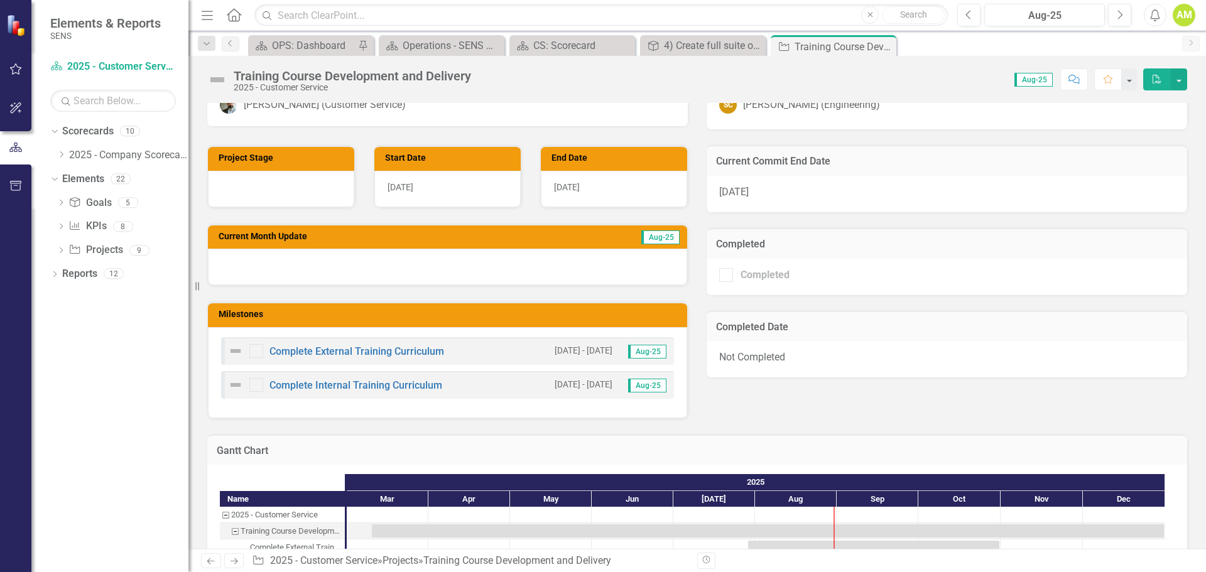
drag, startPoint x: 887, startPoint y: 48, endPoint x: 849, endPoint y: 52, distance: 37.9
click at [0, 0] on icon at bounding box center [0, 0] width 0 height 0
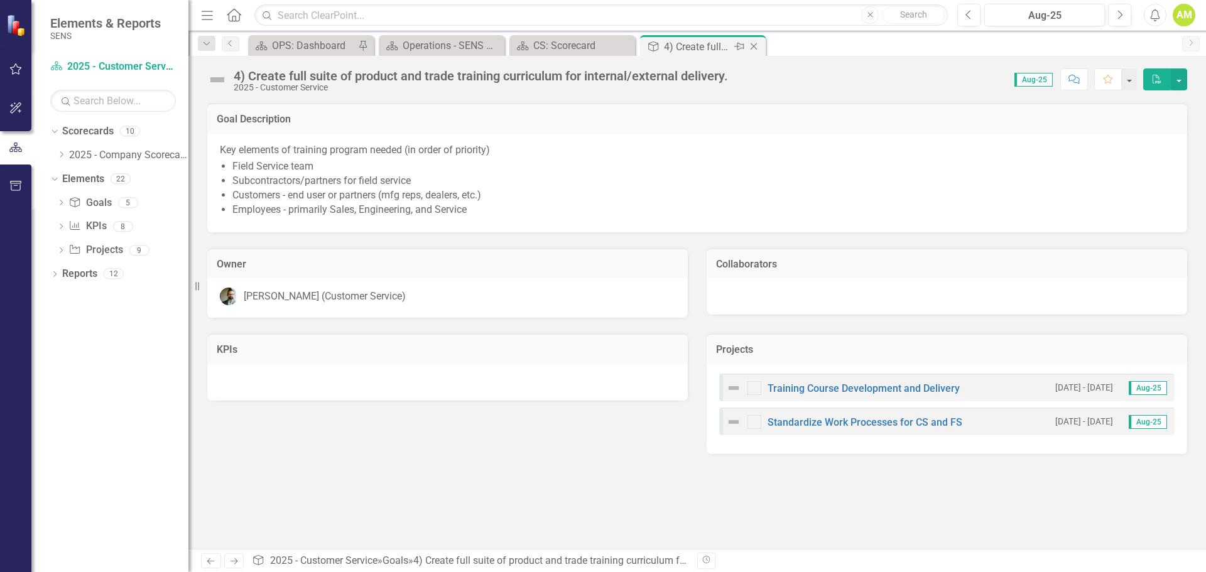
click at [749, 45] on icon "Close" at bounding box center [754, 46] width 13 height 10
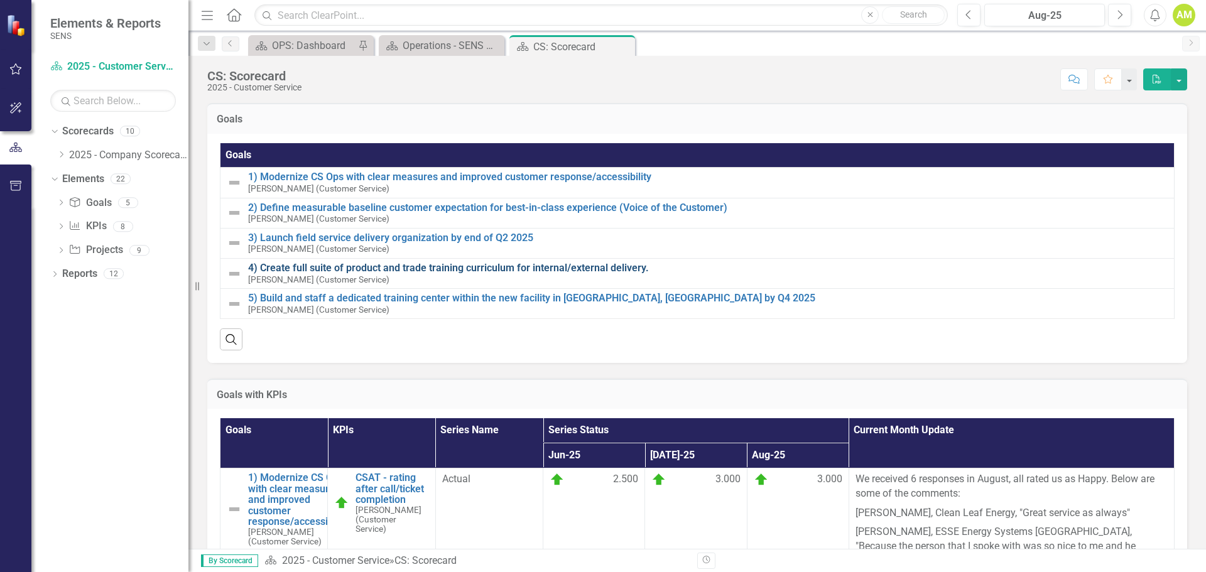
click at [339, 265] on link "4) Create full suite of product and trade training curriculum for internal/exte…" at bounding box center [708, 268] width 920 height 11
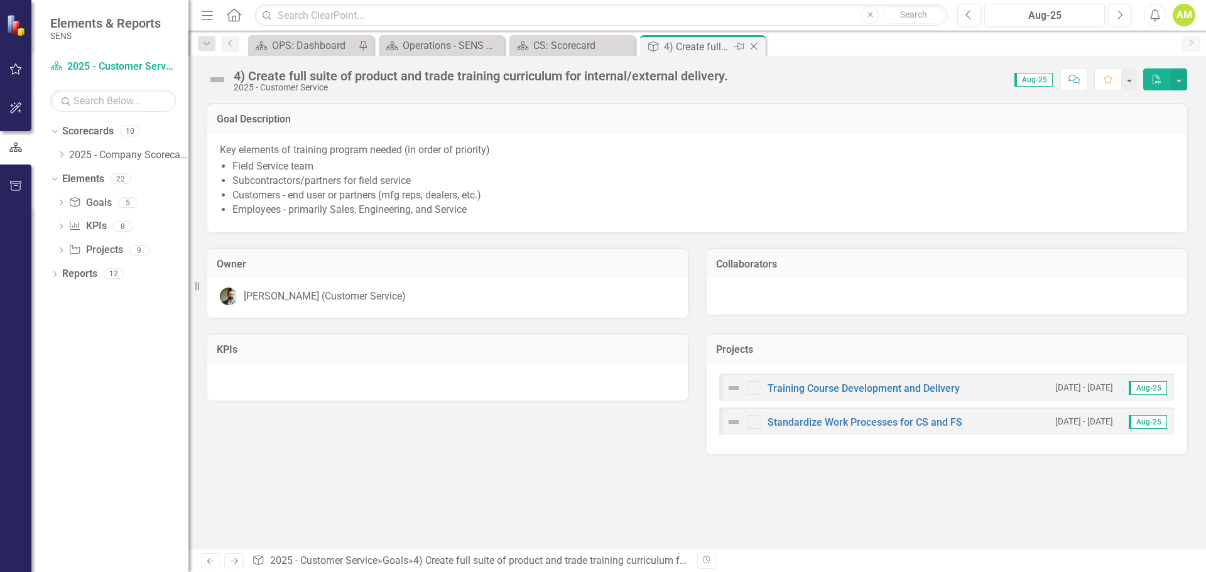
click at [753, 46] on icon "Close" at bounding box center [754, 46] width 13 height 10
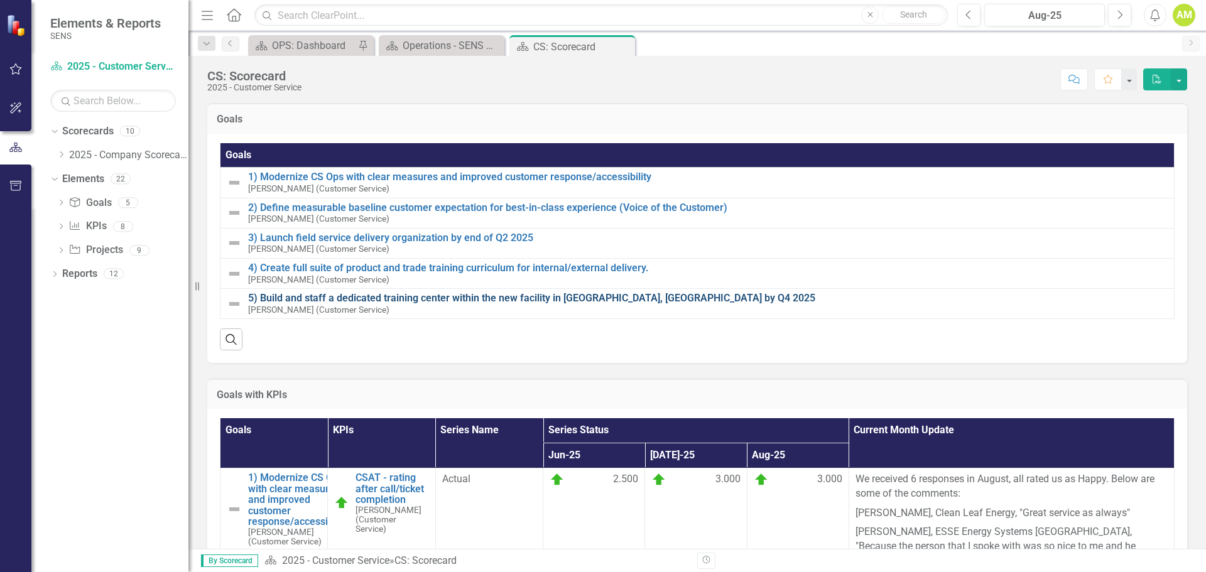
click at [405, 298] on link "5) Build and staff a dedicated training center within the new facility in [GEOG…" at bounding box center [708, 298] width 920 height 11
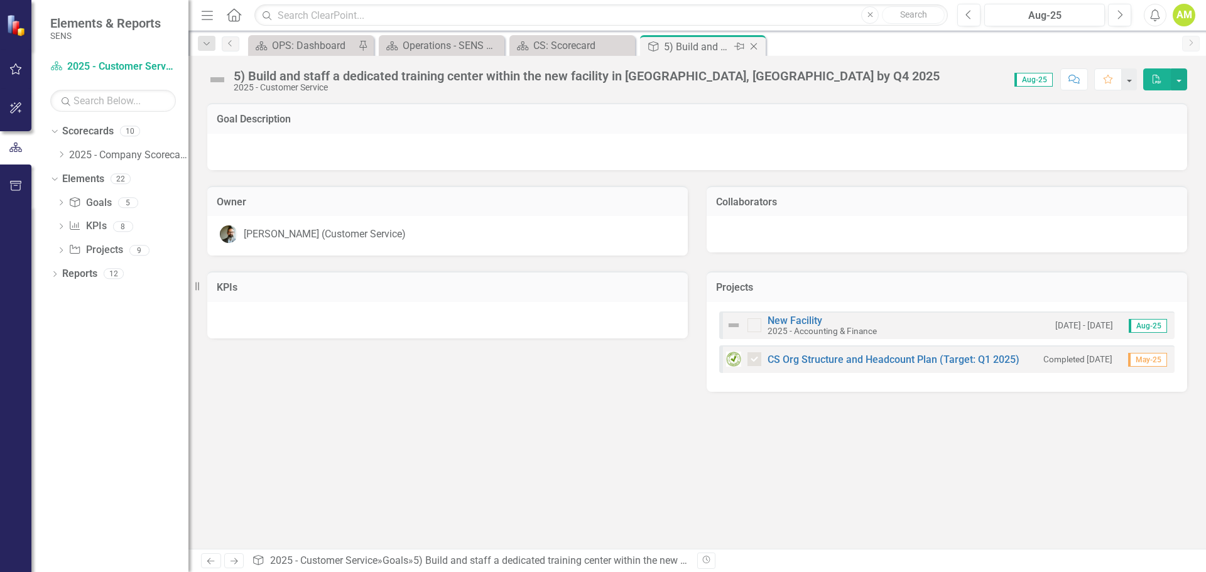
click at [755, 49] on icon "Close" at bounding box center [754, 46] width 13 height 10
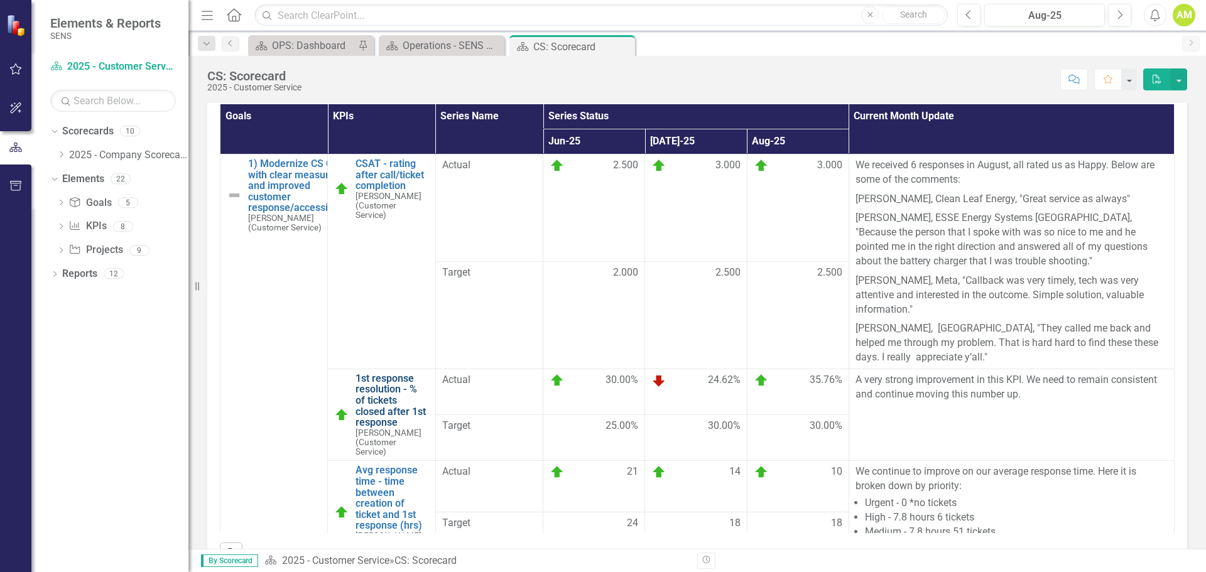
click at [379, 379] on link "1st response resolution - % of tickets closed after 1st response" at bounding box center [392, 400] width 73 height 55
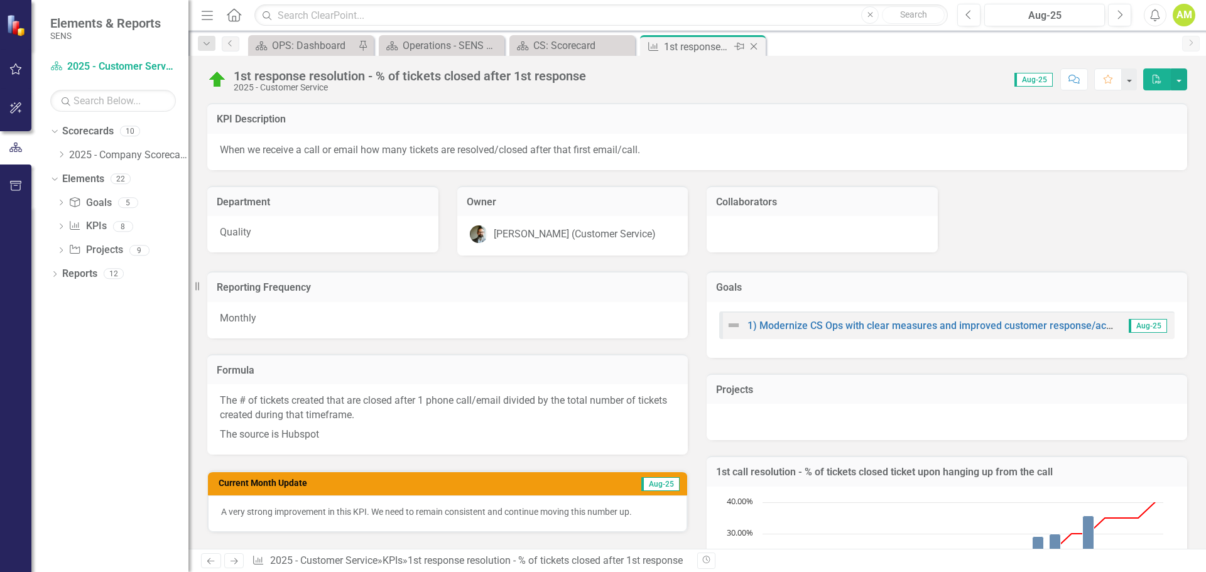
click at [751, 45] on icon "Close" at bounding box center [754, 46] width 13 height 10
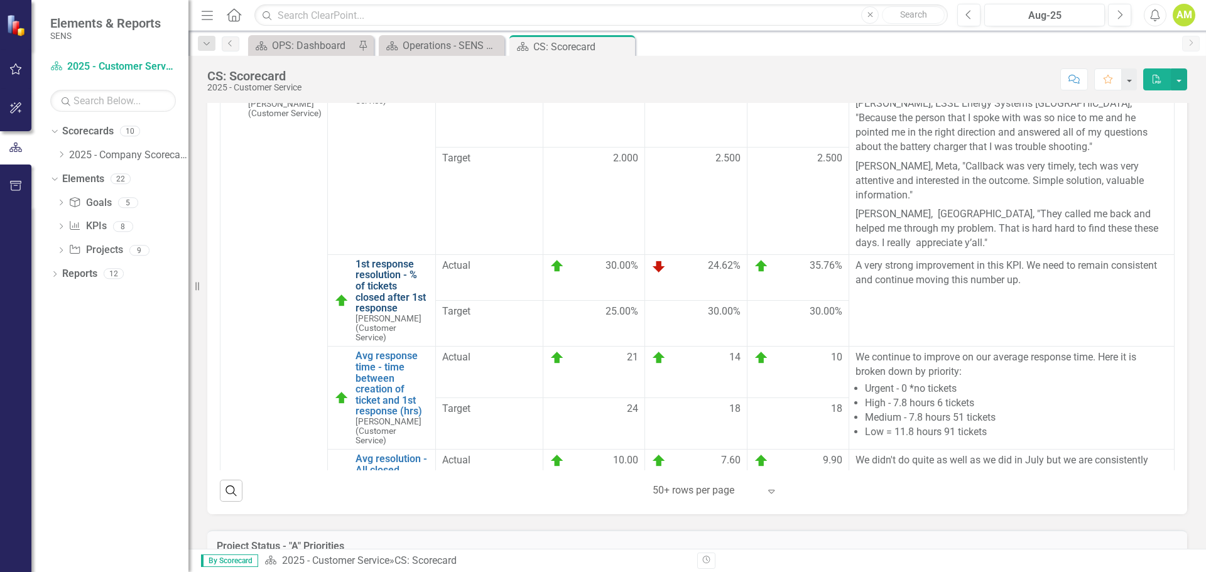
scroll to position [126, 0]
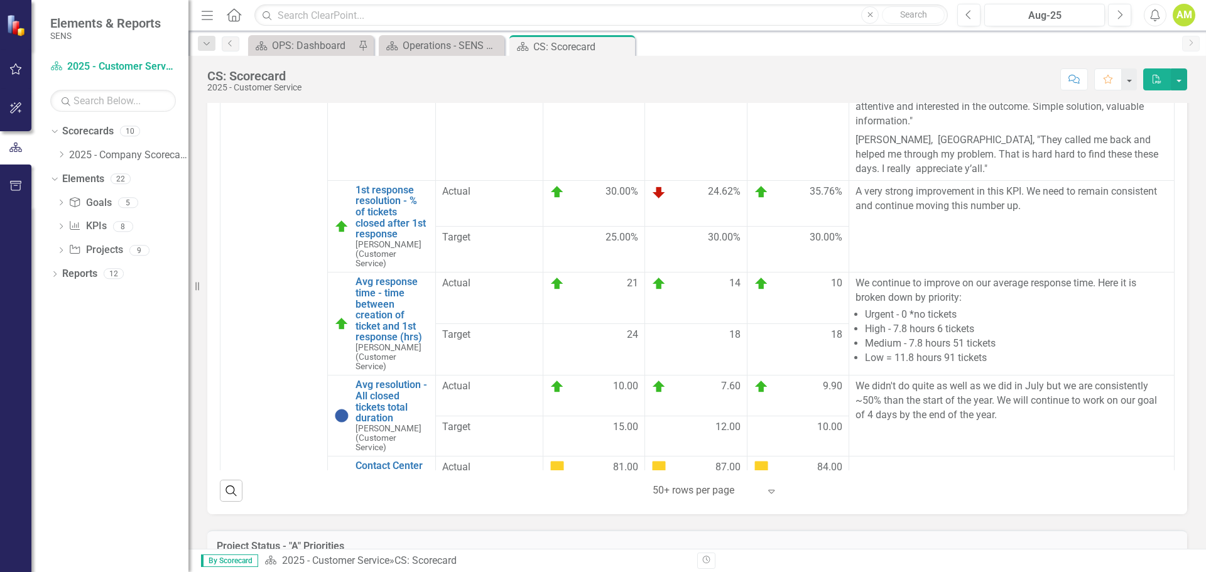
click at [917, 326] on li "High - 7.8 hours 6 tickets" at bounding box center [1016, 329] width 303 height 14
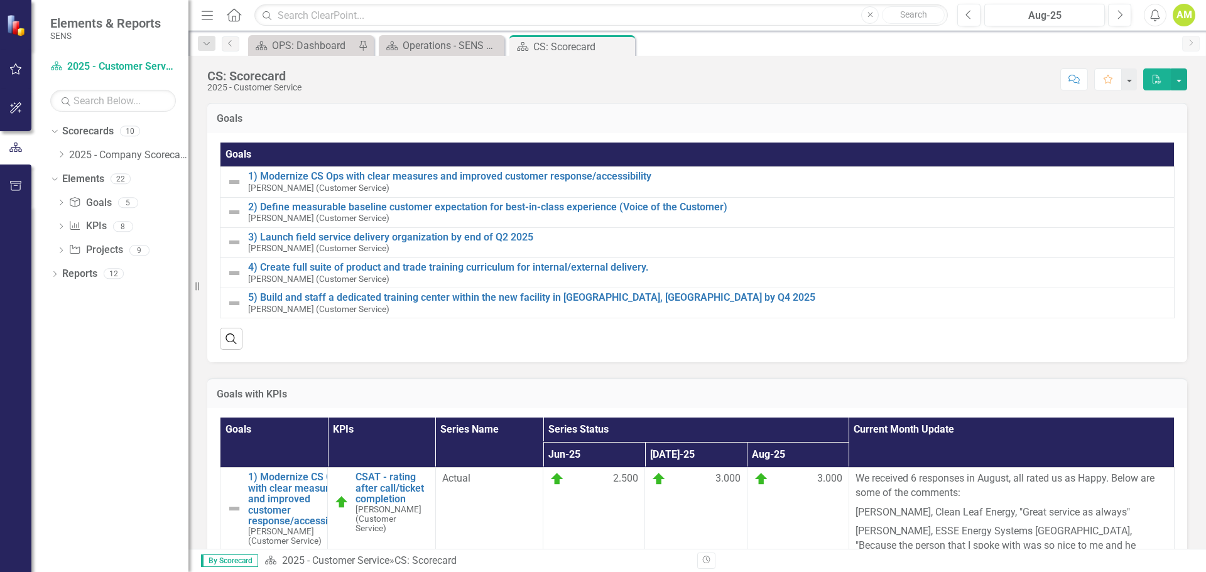
scroll to position [0, 0]
